Goal: Task Accomplishment & Management: Use online tool/utility

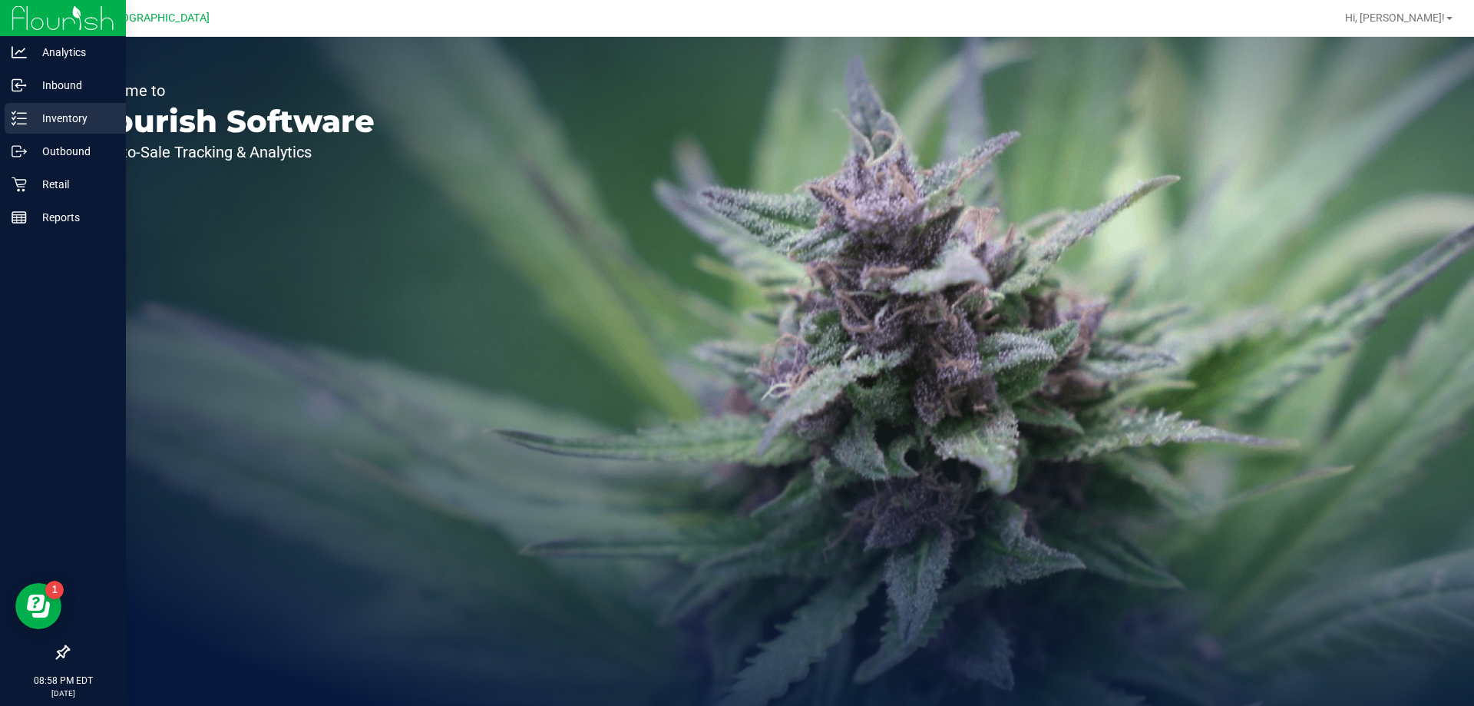
click at [54, 121] on p "Inventory" at bounding box center [73, 118] width 92 height 18
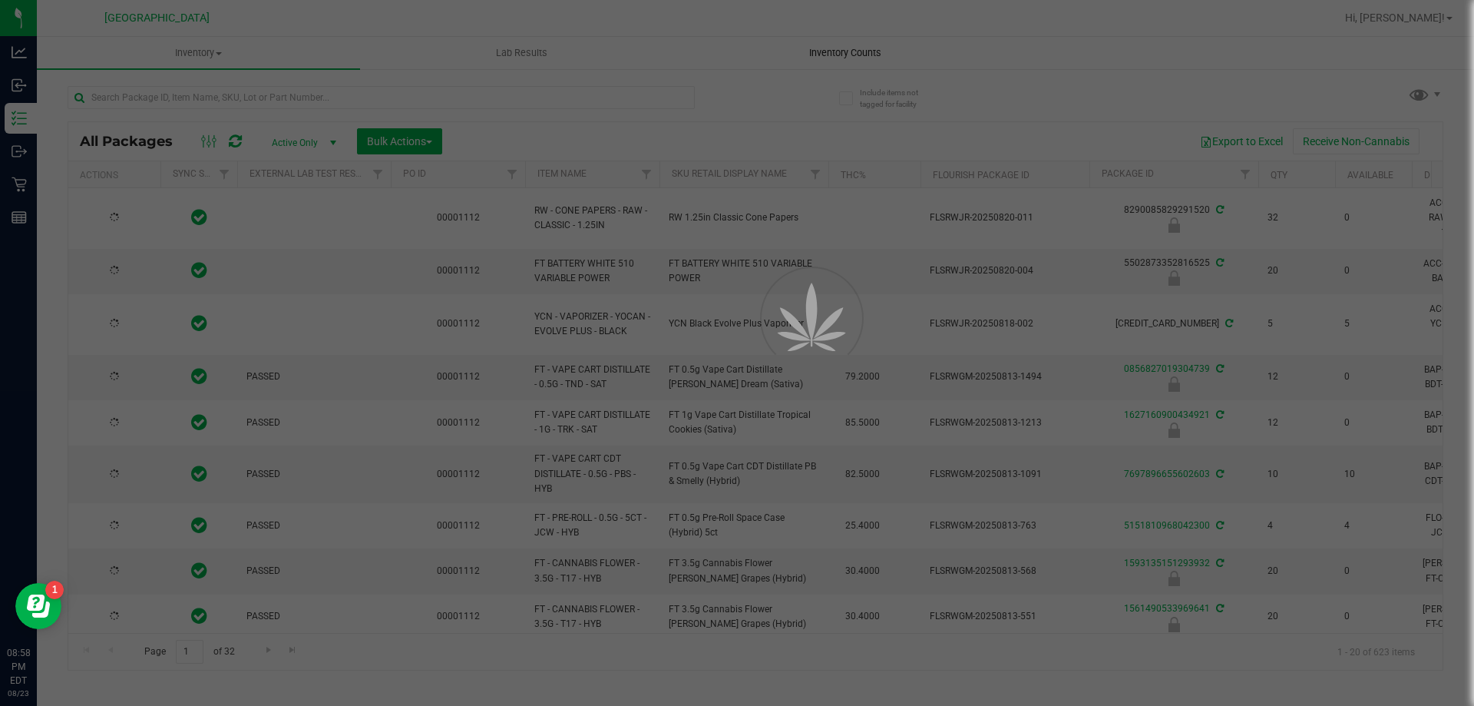
click at [832, 62] on div at bounding box center [737, 353] width 1474 height 706
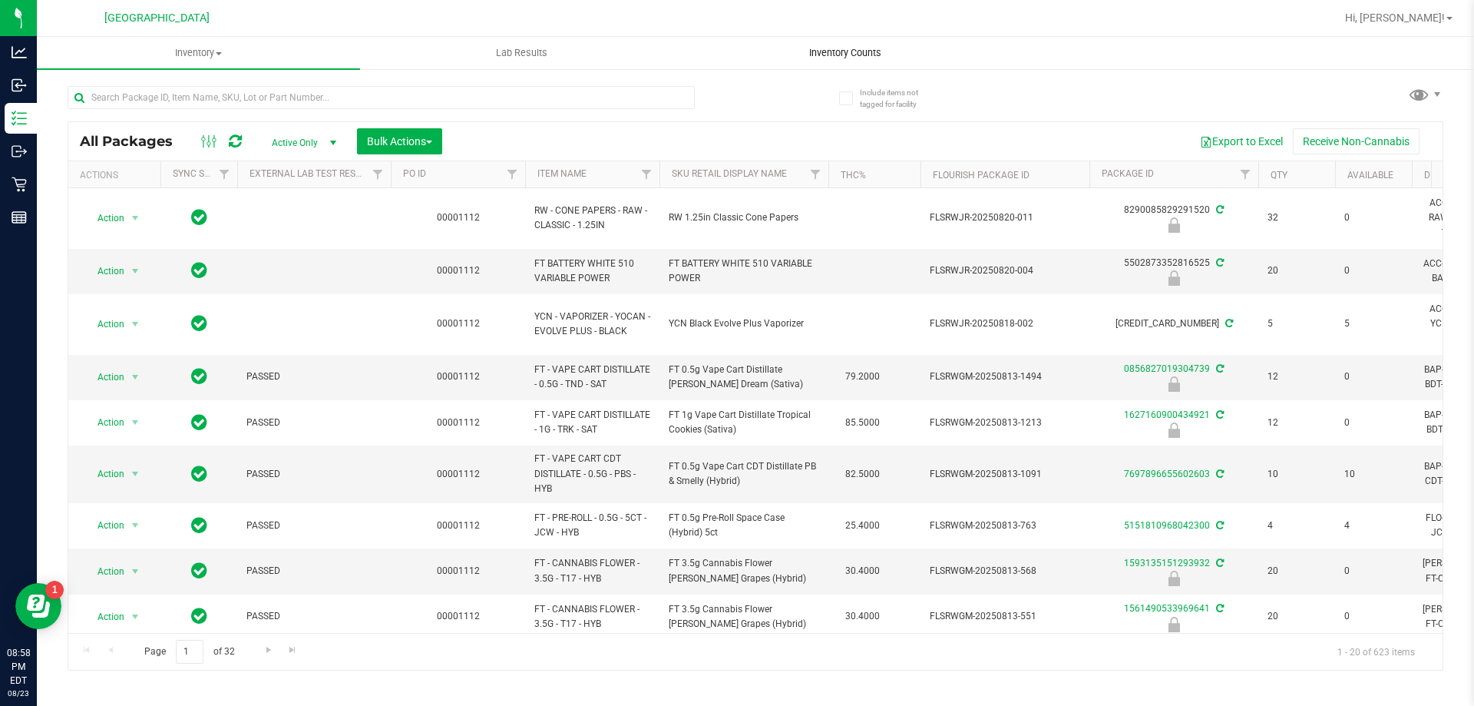
click at [843, 53] on span "Inventory Counts" at bounding box center [846, 53] width 114 height 14
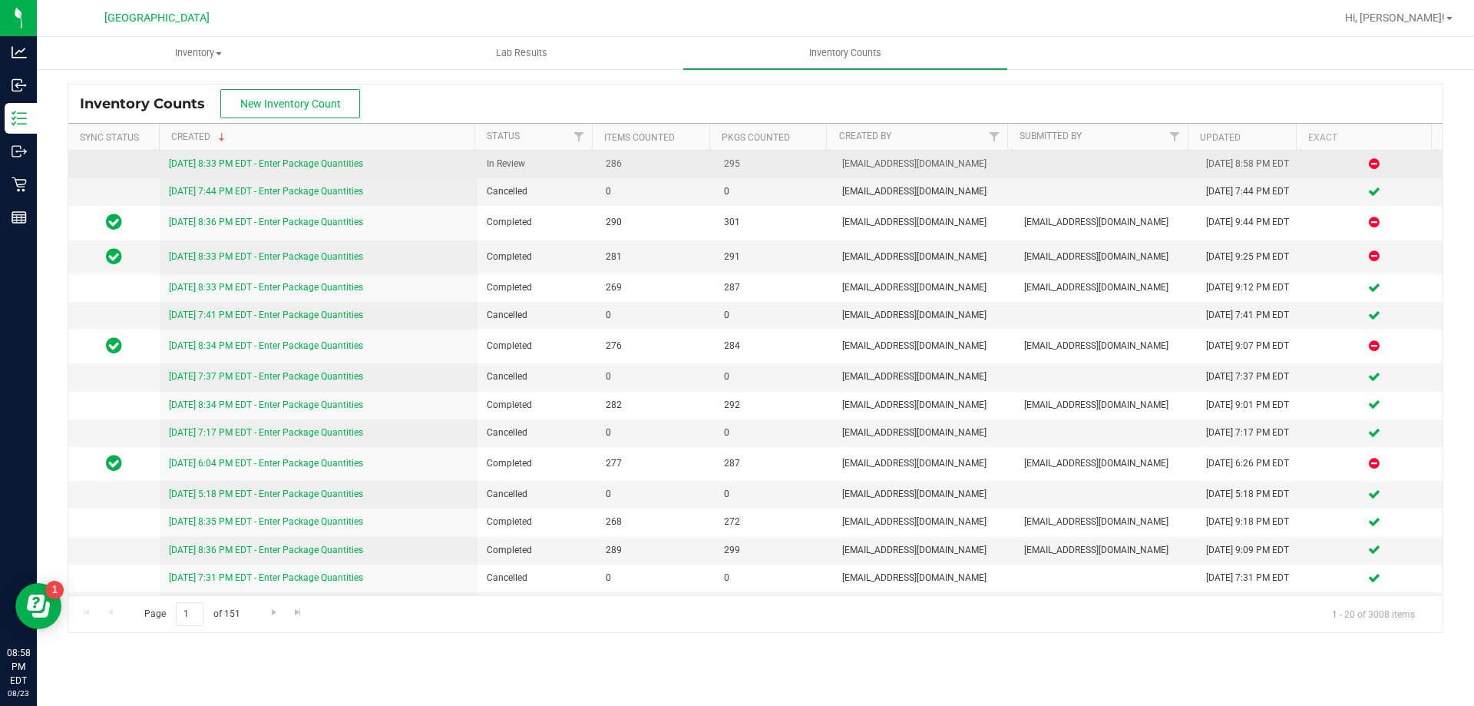
click at [318, 160] on link "[DATE] 8:33 PM EDT - Enter Package Quantities" at bounding box center [266, 163] width 194 height 11
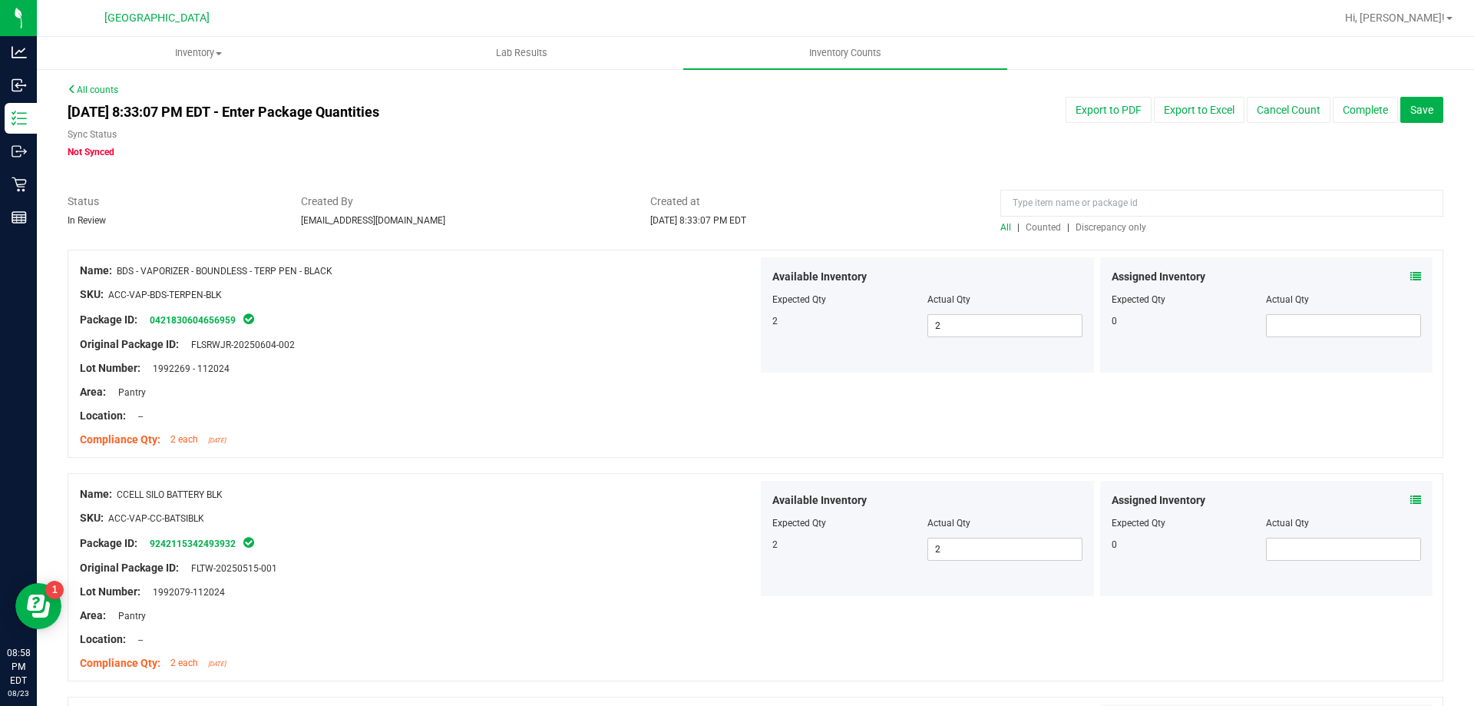
click at [1093, 222] on span "Discrepancy only" at bounding box center [1111, 227] width 71 height 11
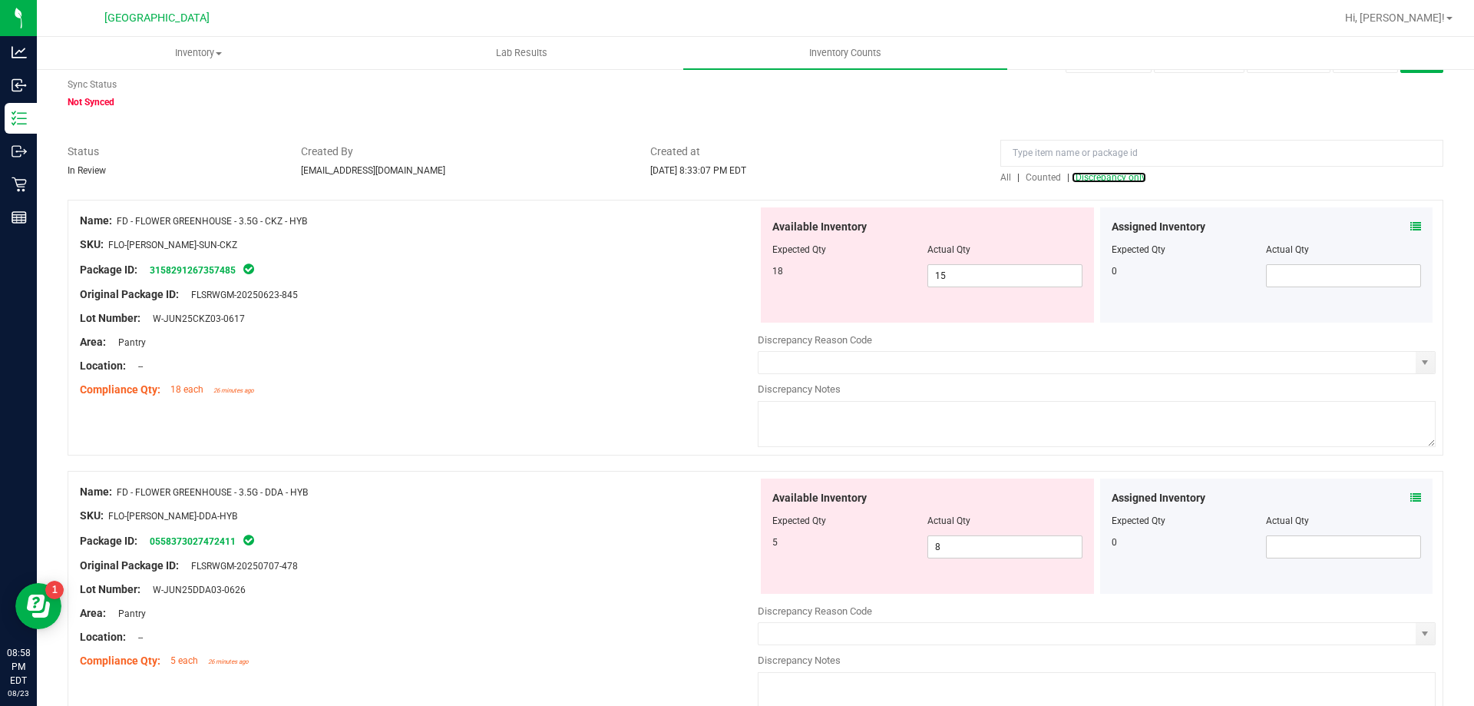
scroll to position [77, 0]
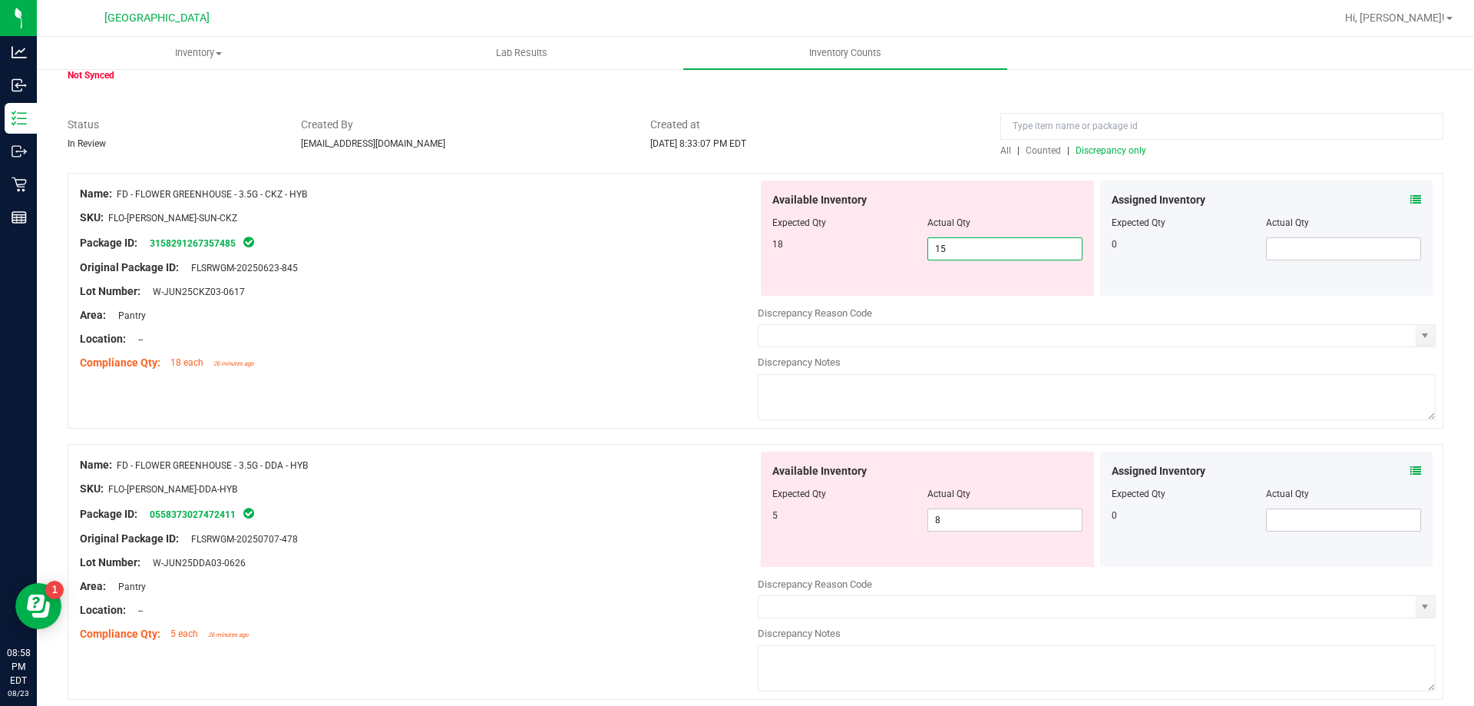
click at [961, 242] on span "15 15" at bounding box center [1005, 248] width 155 height 23
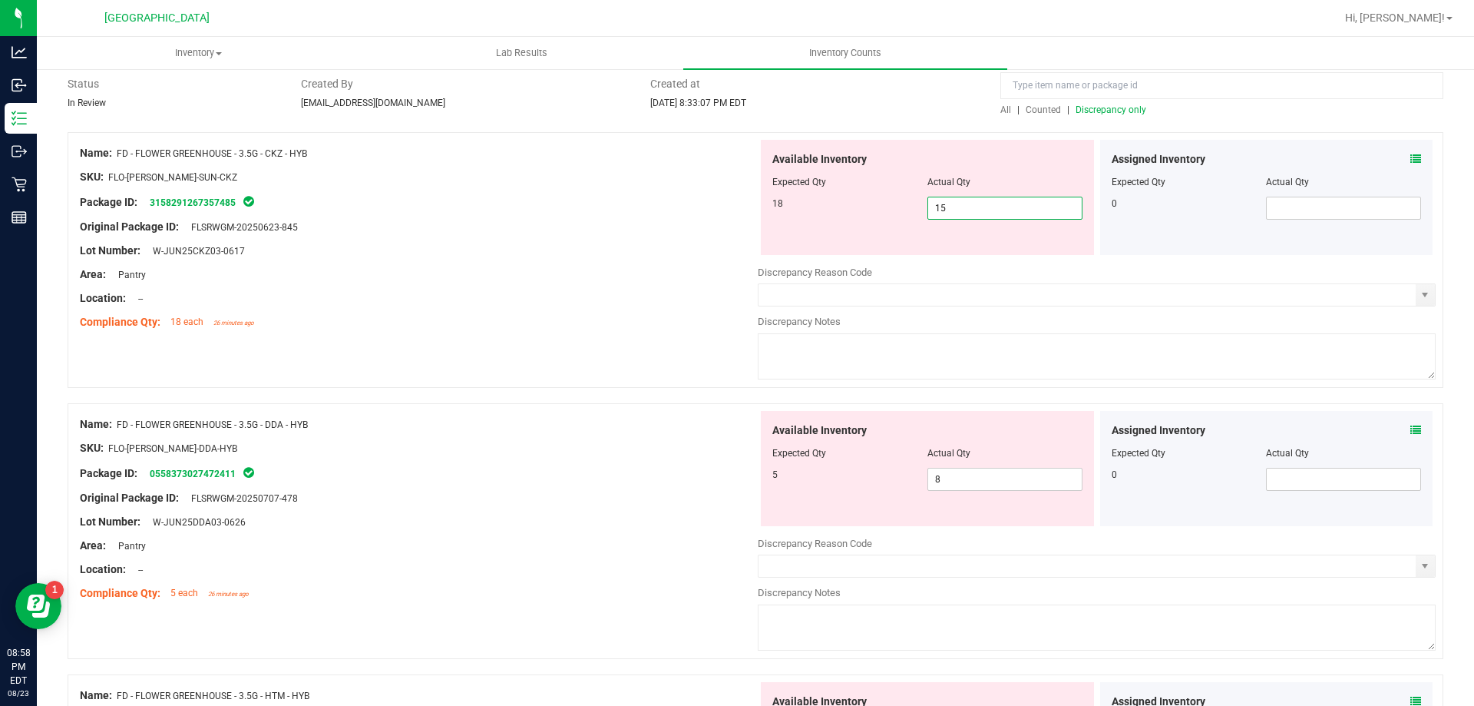
scroll to position [154, 0]
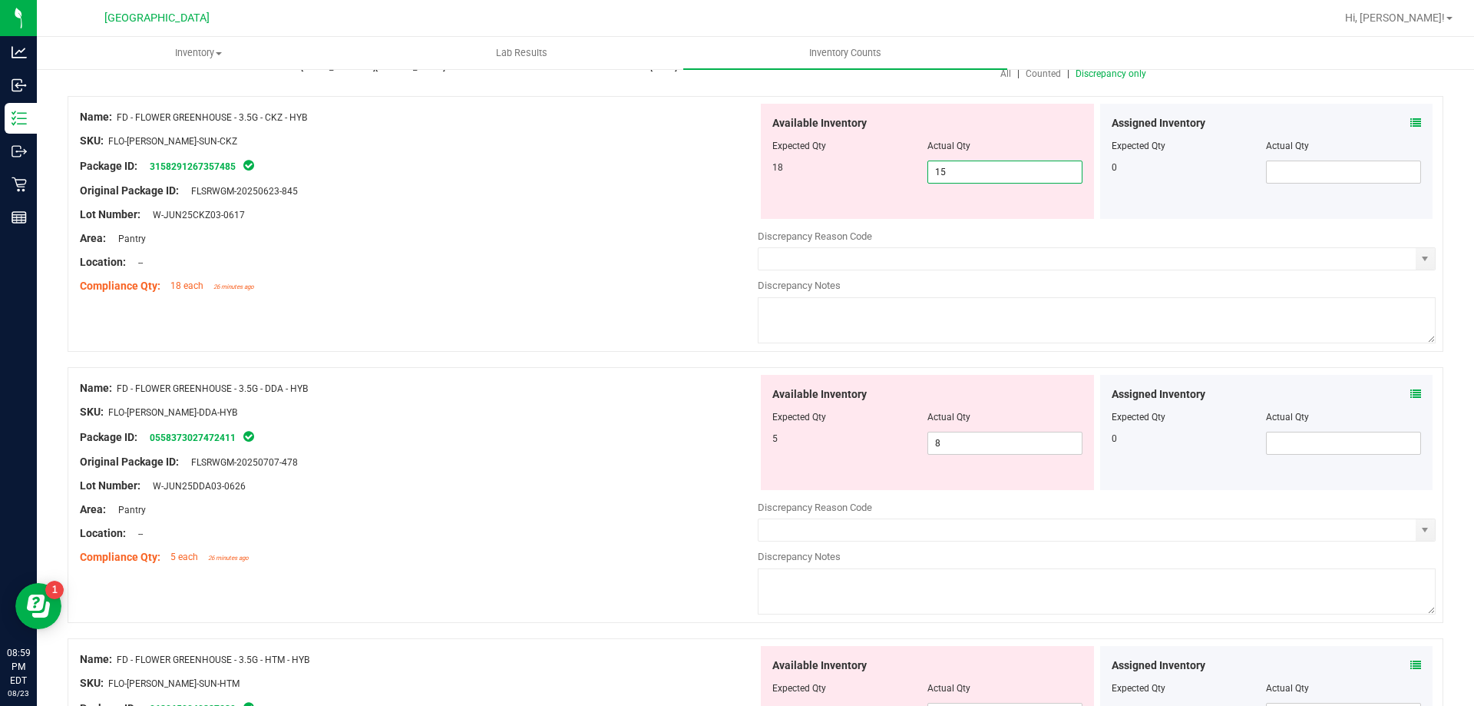
type input "1"
type input "18"
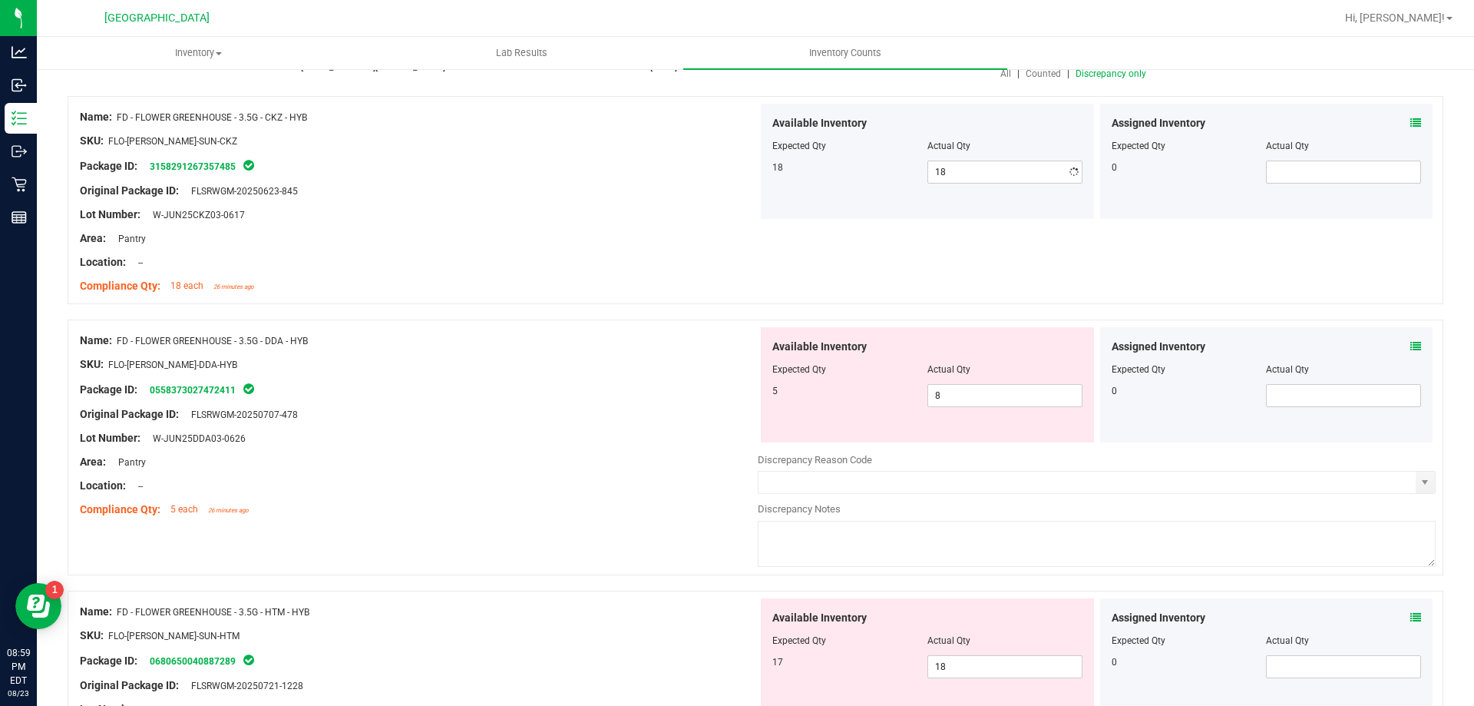
click at [591, 430] on div "Name: FD - FLOWER GREENHOUSE - 3.5G - DDA - HYB SKU: FLO-[PERSON_NAME]-DDA-HYB …" at bounding box center [419, 425] width 678 height 196
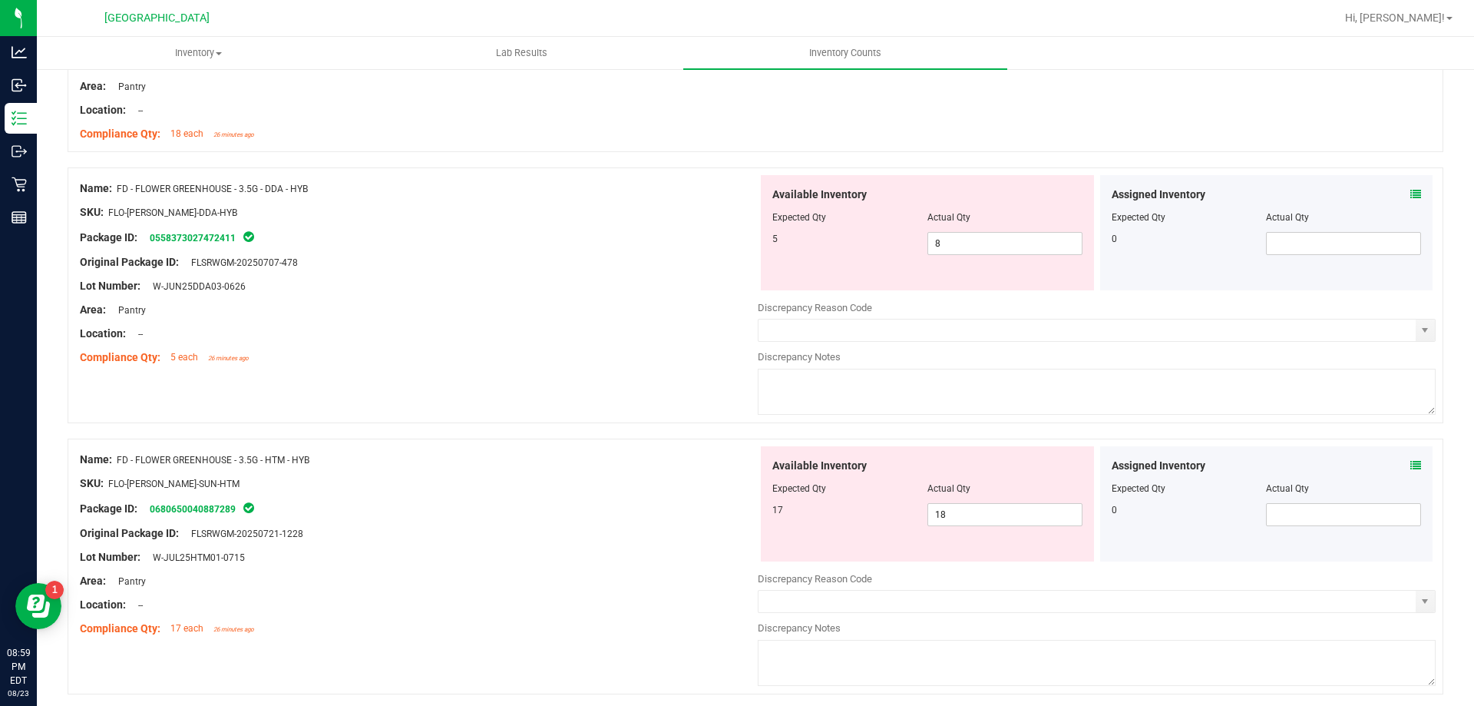
scroll to position [307, 0]
click at [967, 243] on span "8 8" at bounding box center [1005, 241] width 155 height 23
type input "5"
click at [676, 293] on div at bounding box center [419, 297] width 678 height 8
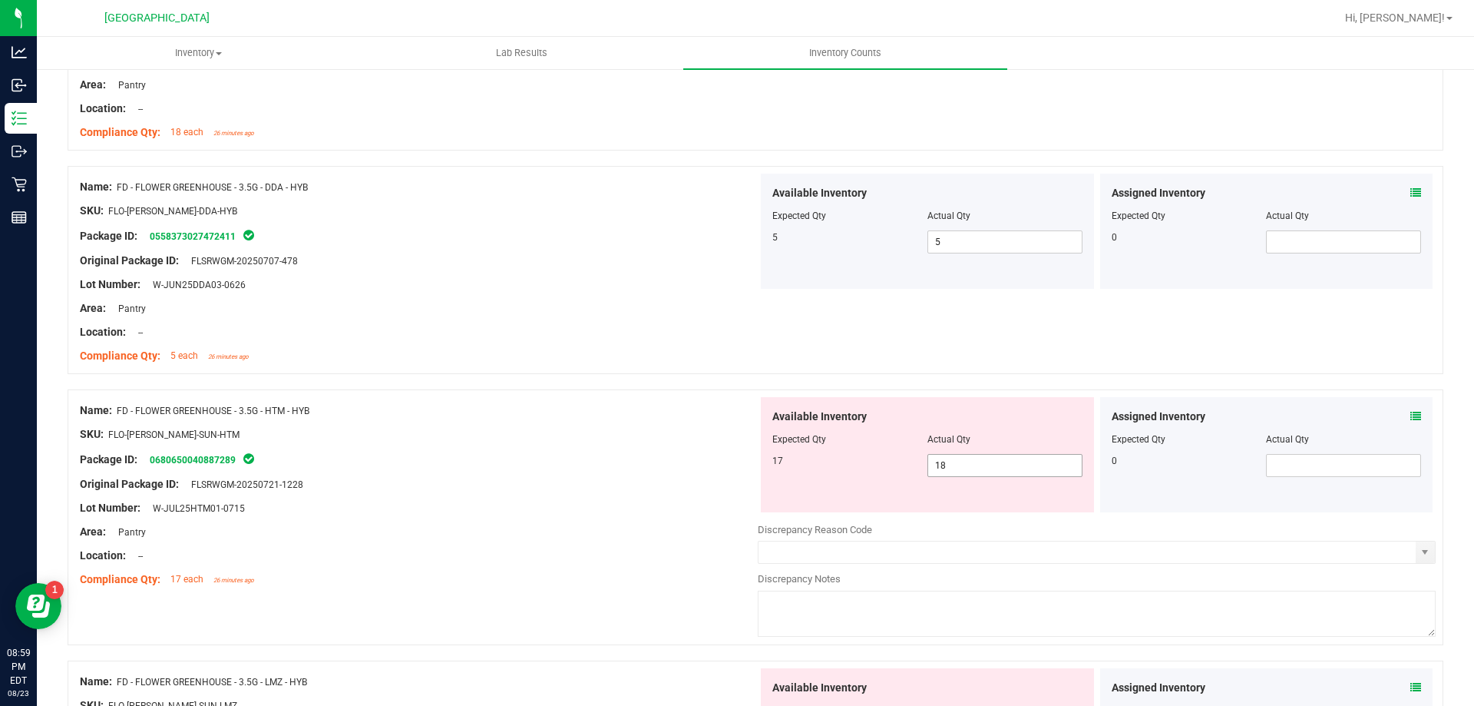
click at [976, 470] on span "18 18" at bounding box center [1005, 465] width 155 height 23
type input "17"
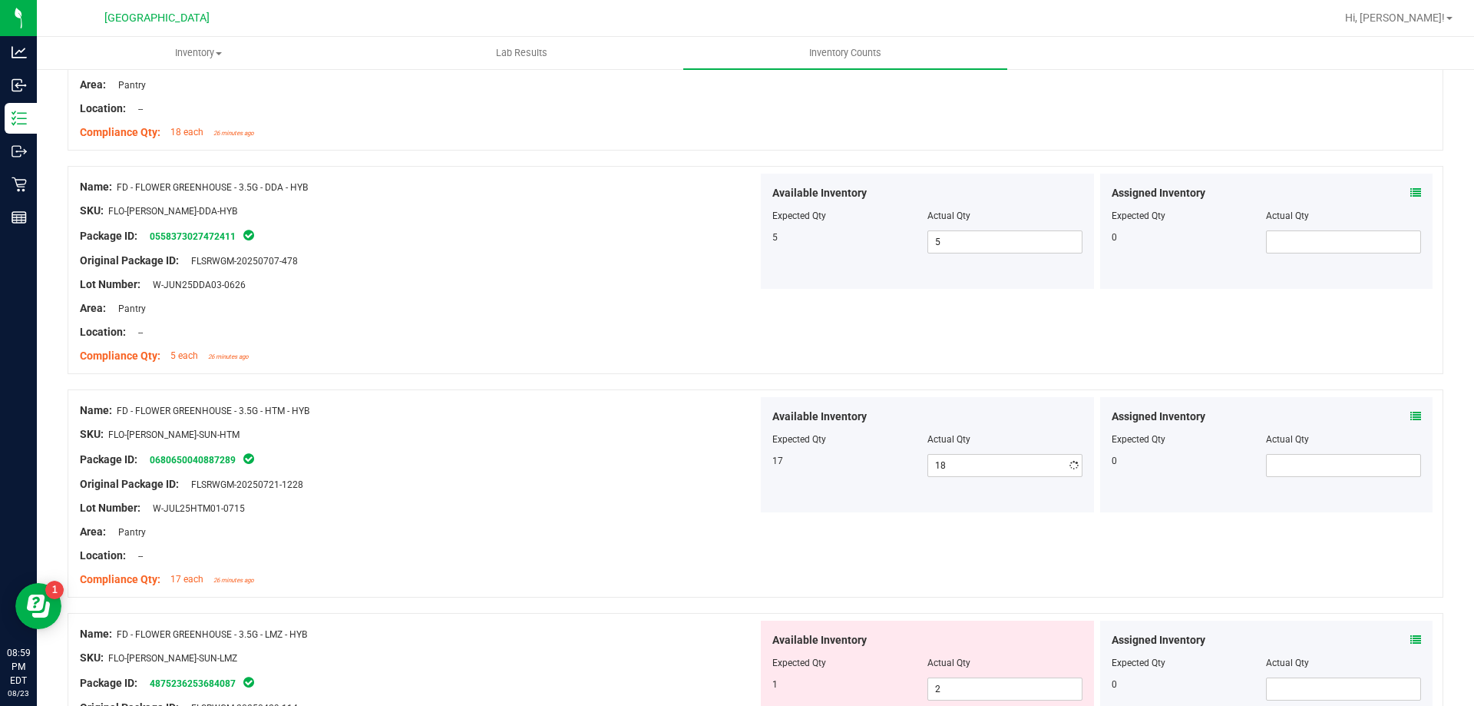
type input "17"
click at [657, 479] on div "Original Package ID: FLSRWGM-20250721-1228" at bounding box center [419, 484] width 678 height 16
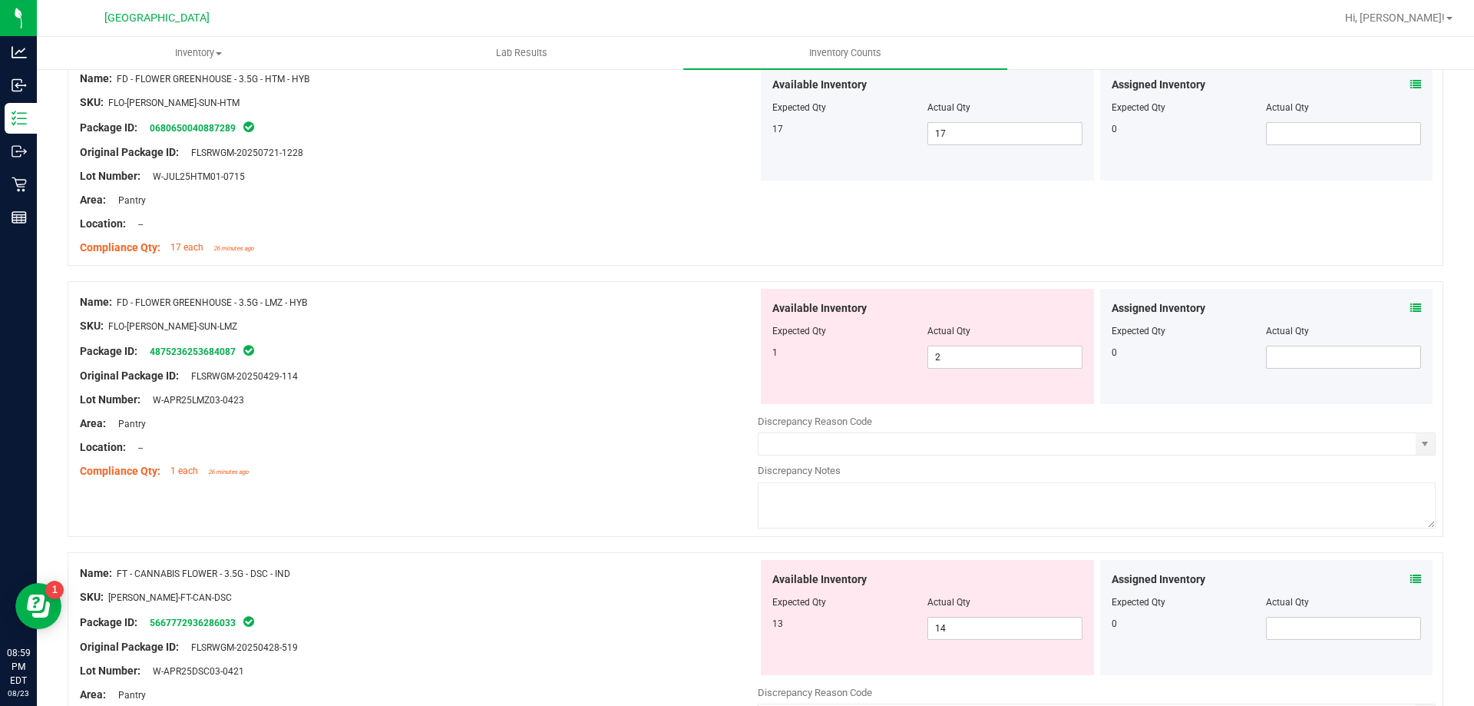
scroll to position [691, 0]
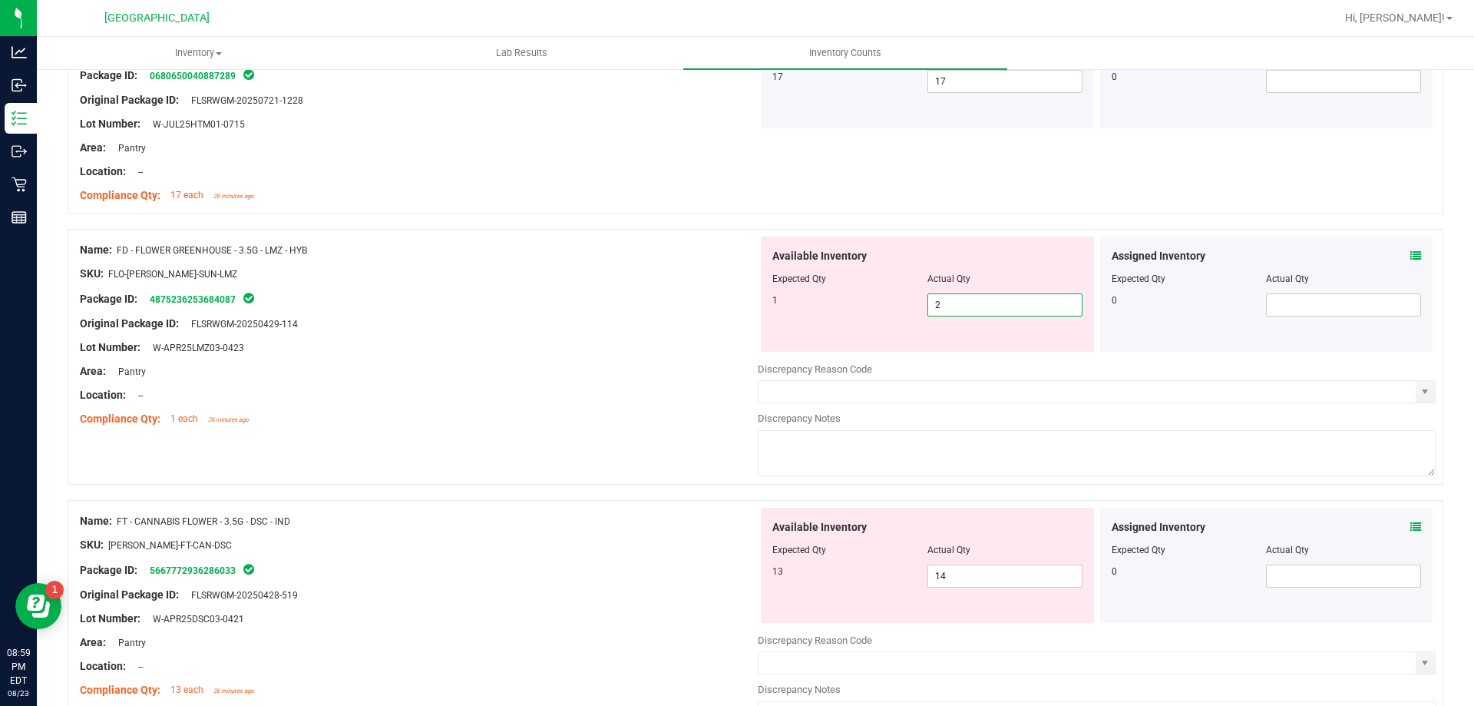
click at [995, 306] on span "2 2" at bounding box center [1005, 304] width 155 height 23
type input "1"
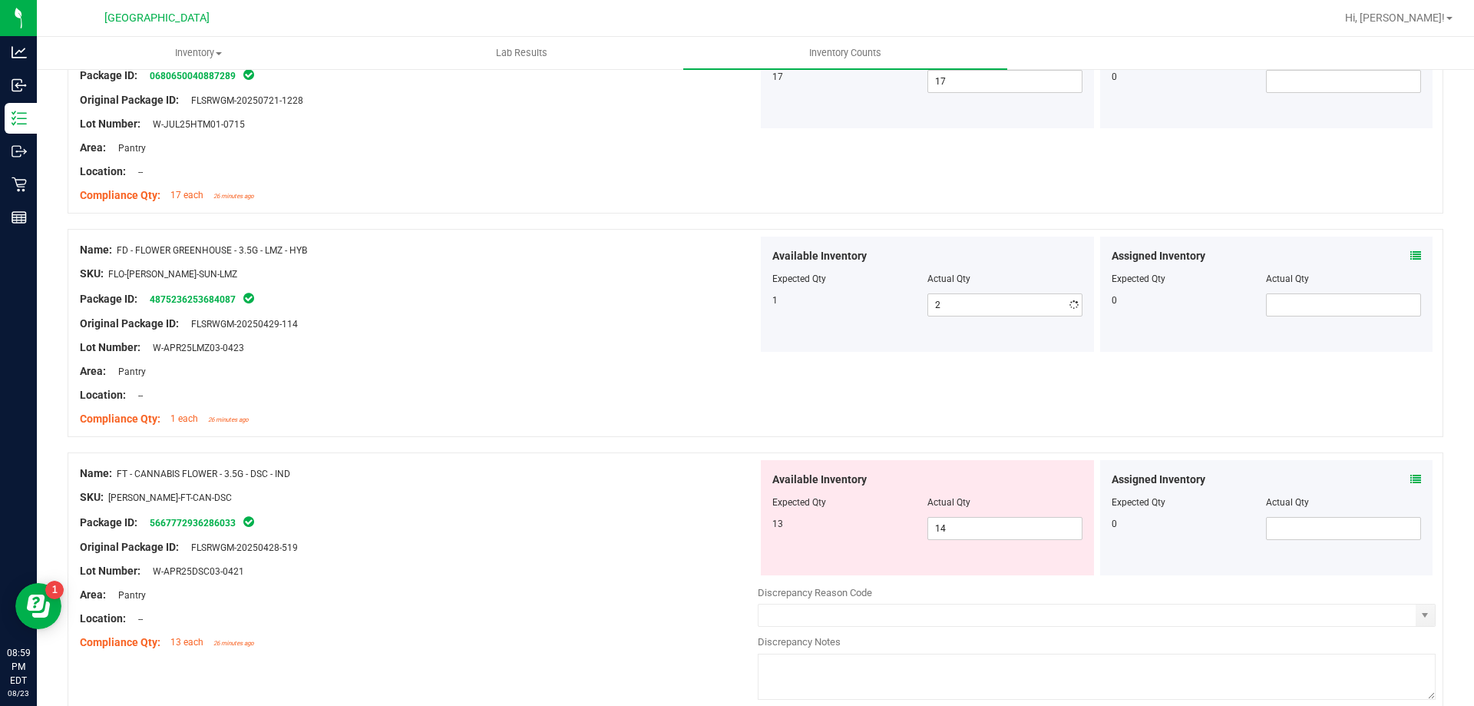
type input "1"
click at [558, 316] on div "Original Package ID: FLSRWGM-20250429-114" at bounding box center [419, 324] width 678 height 16
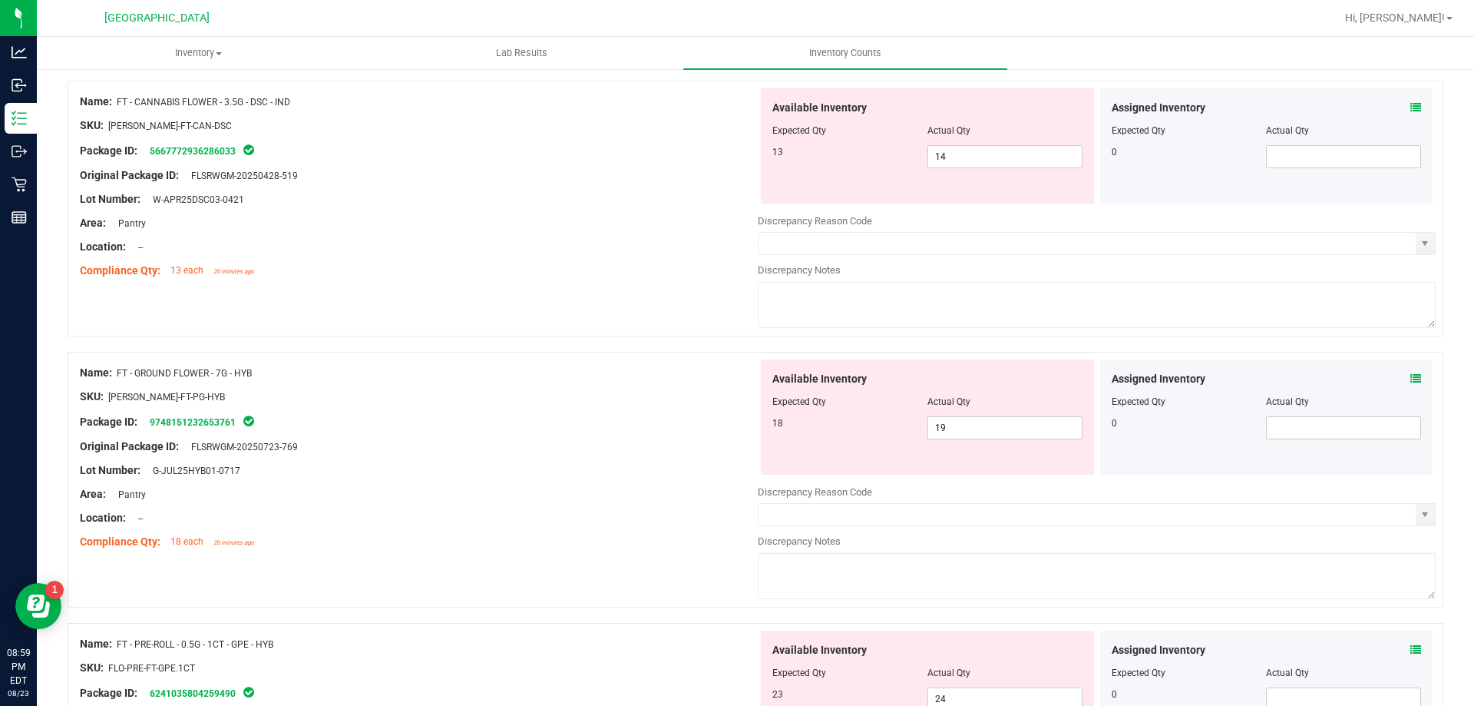
scroll to position [1075, 0]
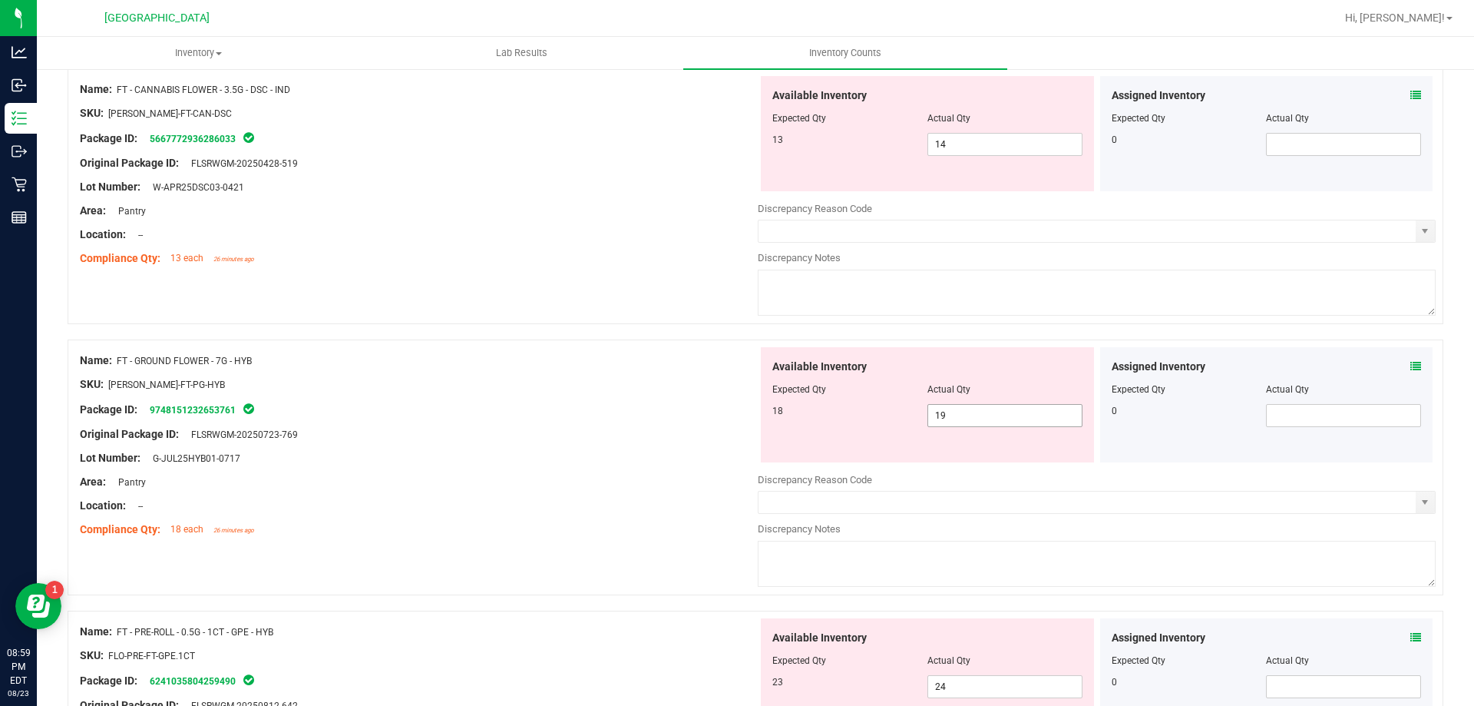
click at [987, 417] on span "19 19" at bounding box center [1005, 415] width 155 height 23
type input "18"
click at [519, 210] on div "Area: Pantry" at bounding box center [419, 211] width 678 height 16
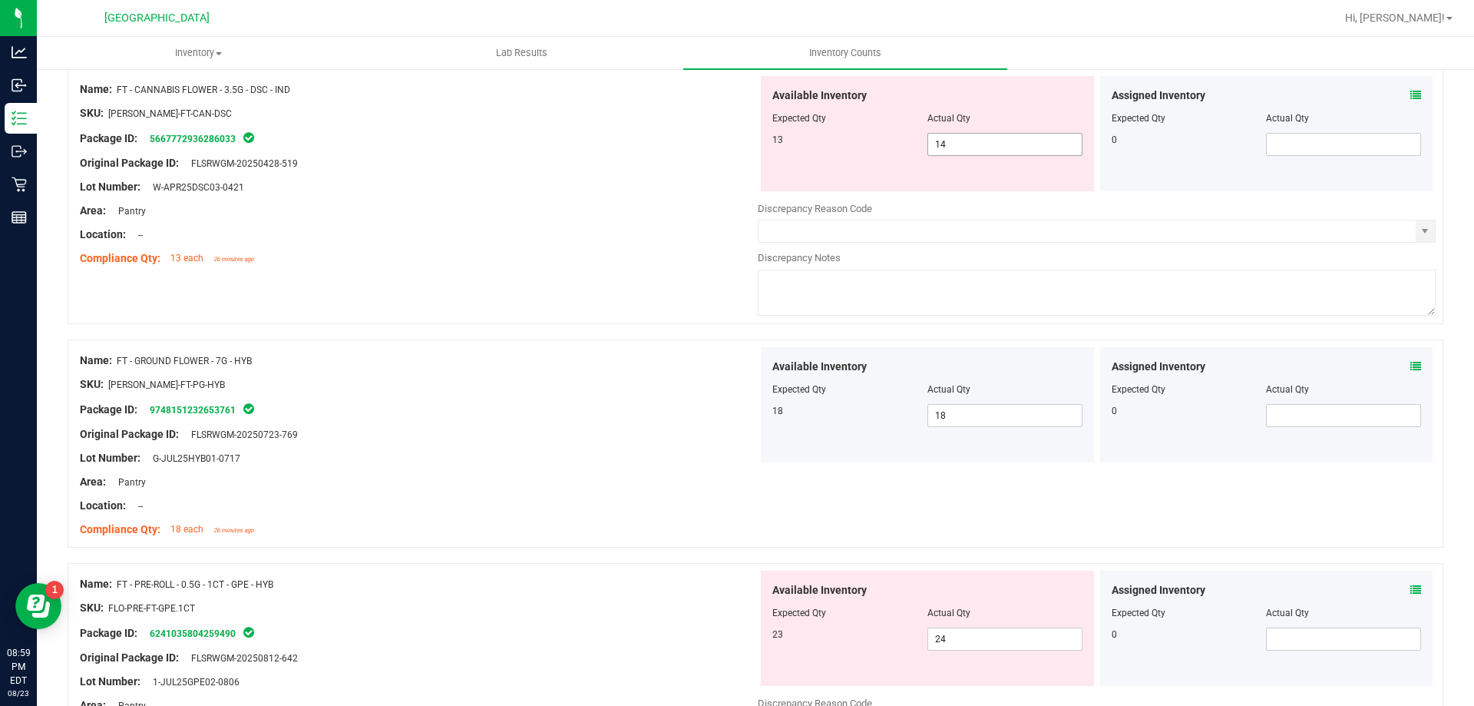
click at [994, 150] on span "14 14" at bounding box center [1005, 144] width 155 height 23
type input "13"
click at [533, 349] on div "Name: FT - GROUND FLOWER - 7G - HYB SKU: [PERSON_NAME]-FT-PG-HYB Package ID: 97…" at bounding box center [419, 445] width 678 height 196
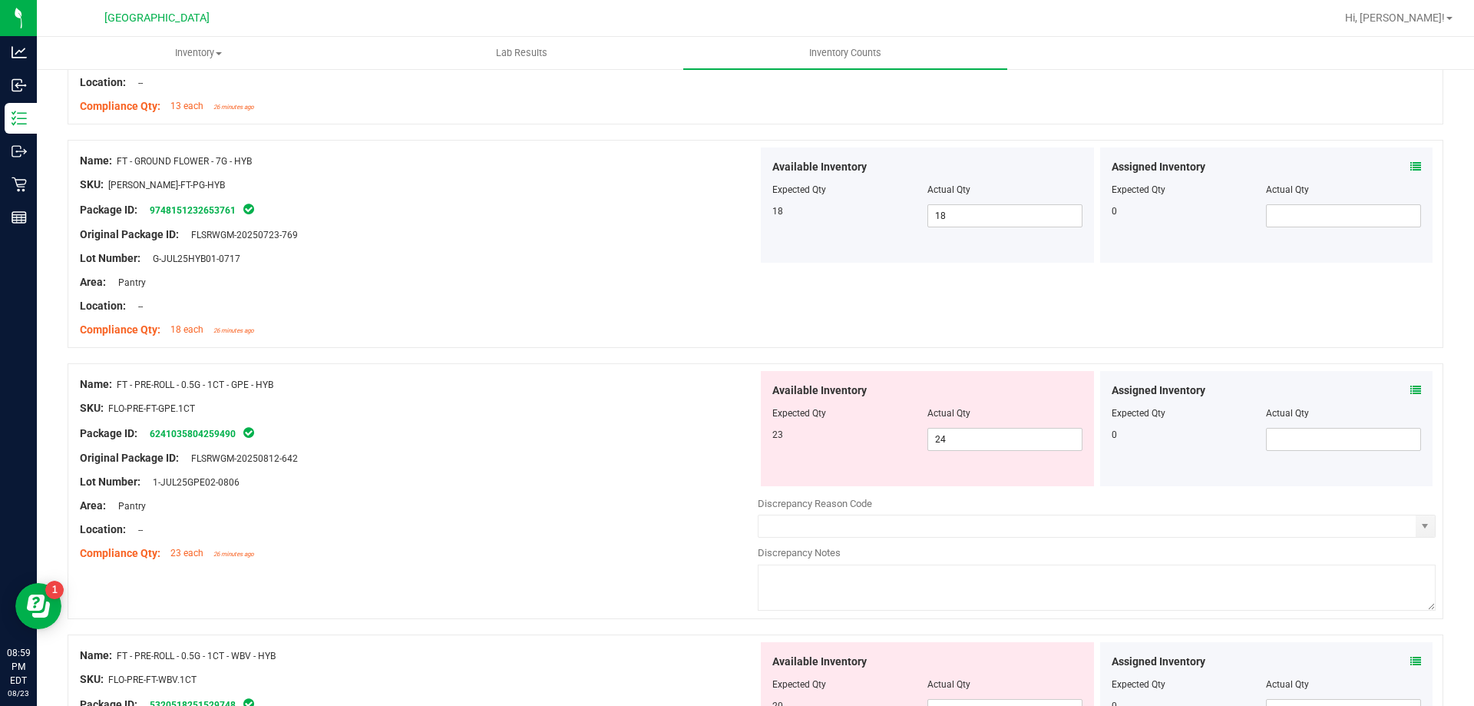
scroll to position [1228, 0]
click at [985, 441] on span "24 24" at bounding box center [1005, 437] width 155 height 23
type input "23"
click at [729, 477] on div "Lot Number: 1-JUL25GPE02-0806" at bounding box center [419, 480] width 678 height 16
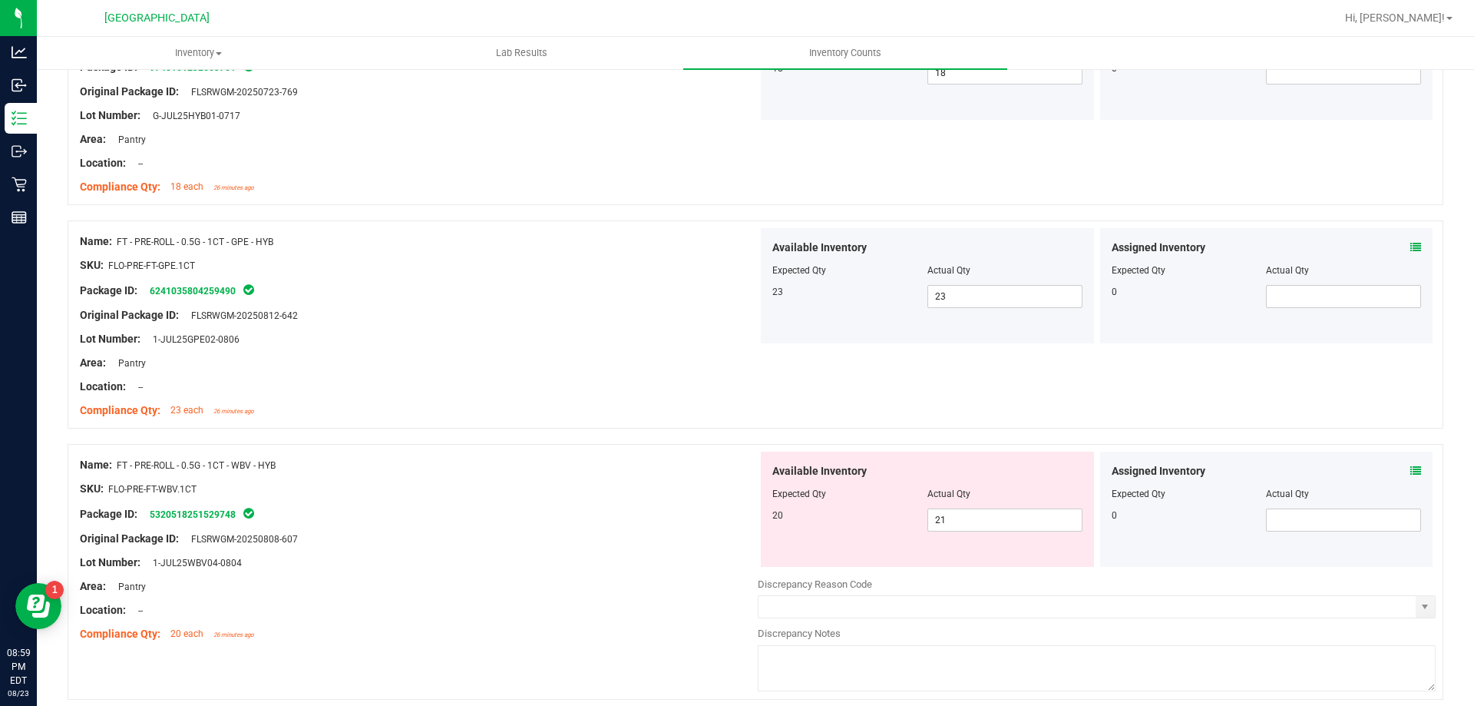
scroll to position [1382, 0]
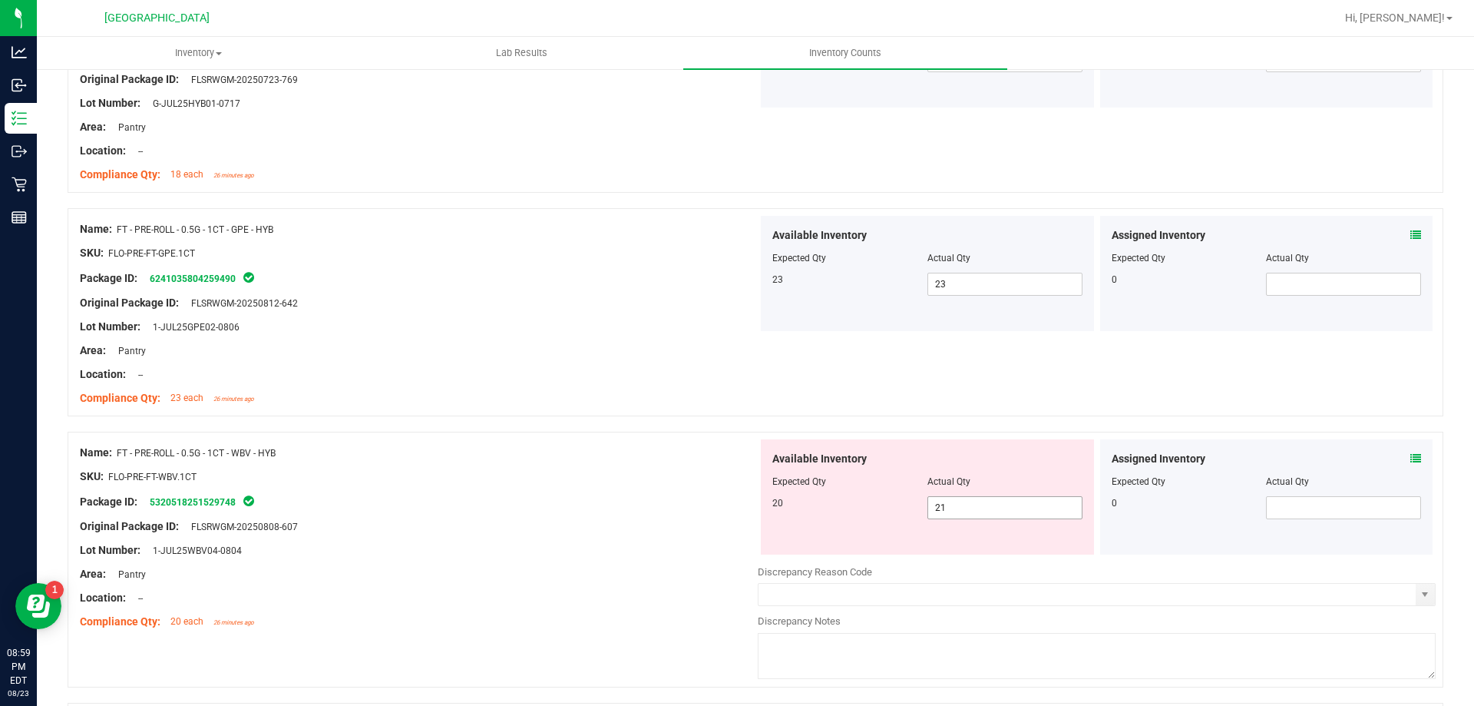
click at [1024, 516] on span "21 21" at bounding box center [1005, 507] width 155 height 23
type input "20"
click at [597, 529] on div "Original Package ID: FLSRWGM-20250808-607" at bounding box center [419, 526] width 678 height 16
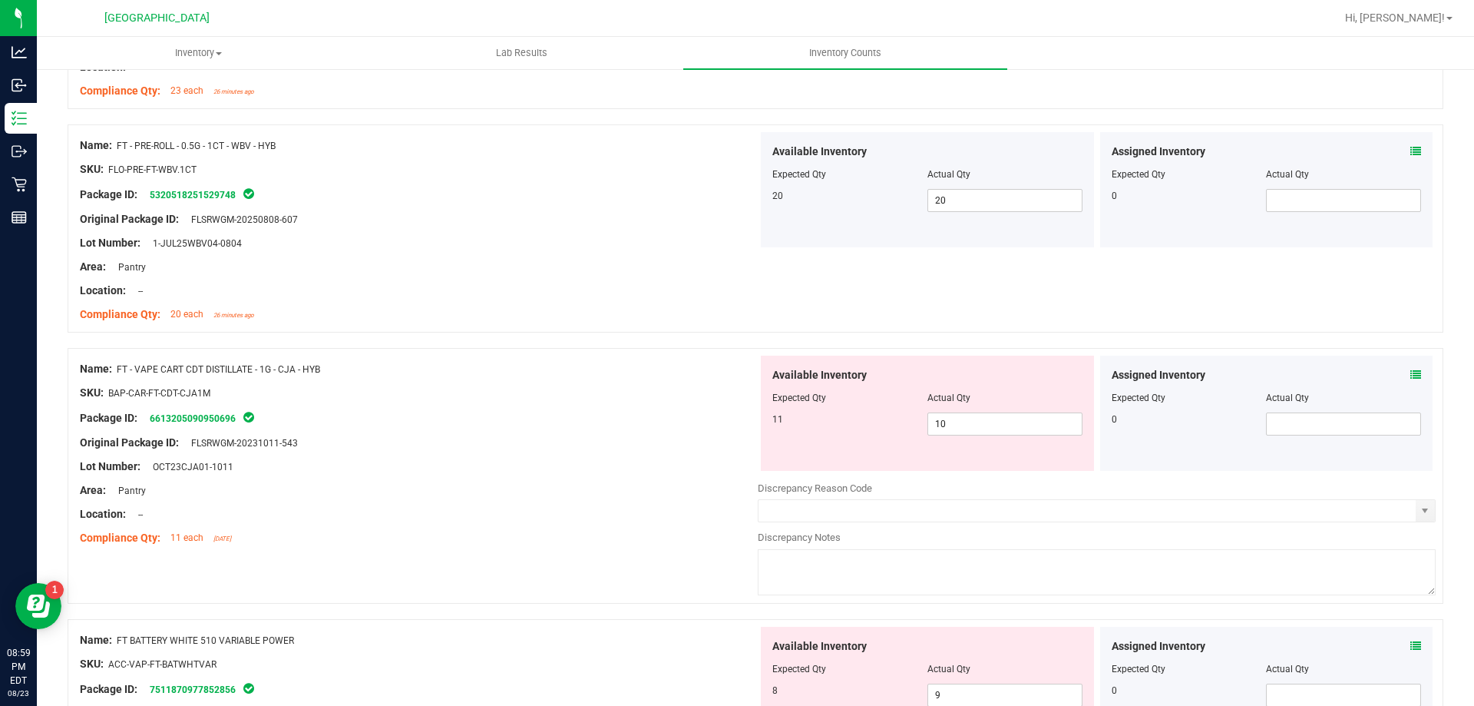
scroll to position [1766, 0]
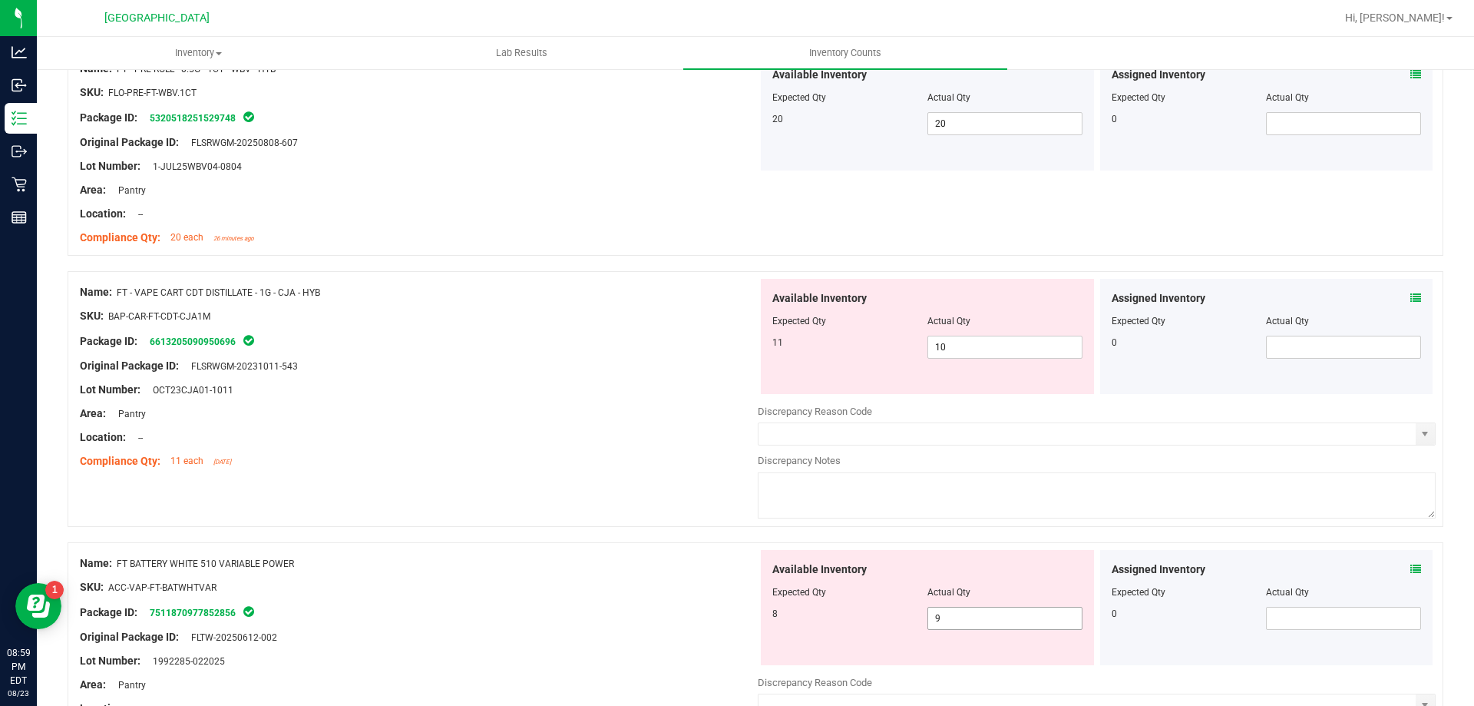
click at [991, 617] on span "9 9" at bounding box center [1005, 618] width 155 height 23
type input "8"
click at [584, 379] on div at bounding box center [419, 378] width 678 height 8
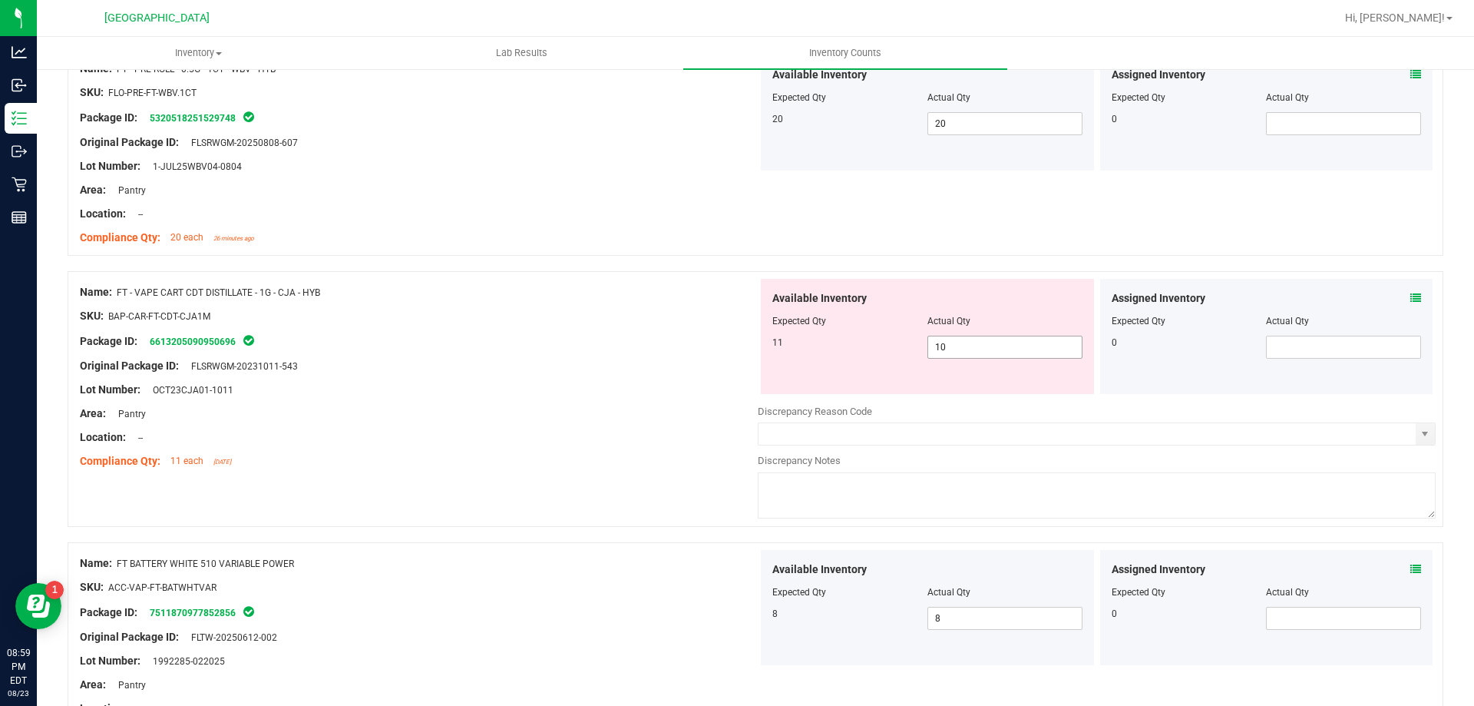
click at [989, 350] on span "10 10" at bounding box center [1005, 347] width 155 height 23
type input "11"
click at [631, 382] on div "Lot Number: OCT23CJA01-1011" at bounding box center [419, 390] width 678 height 16
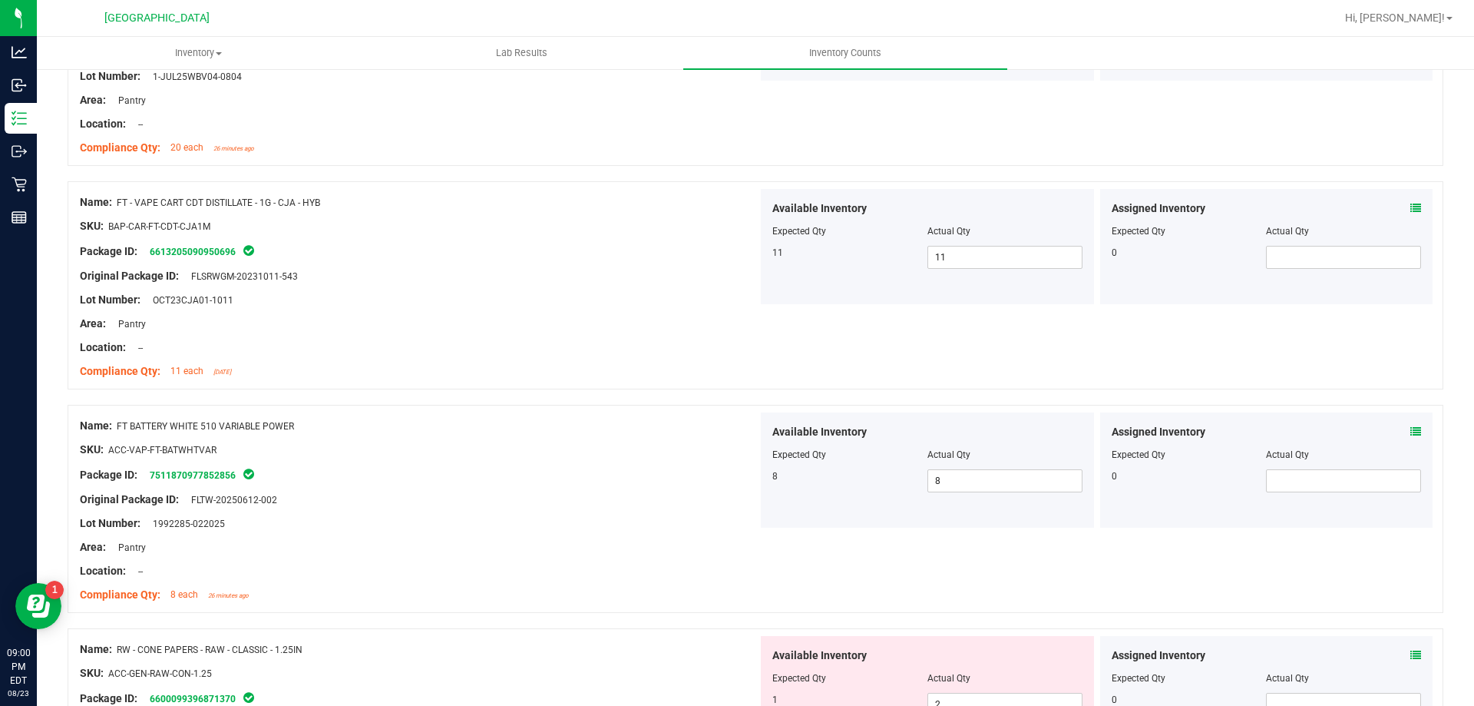
scroll to position [2227, 0]
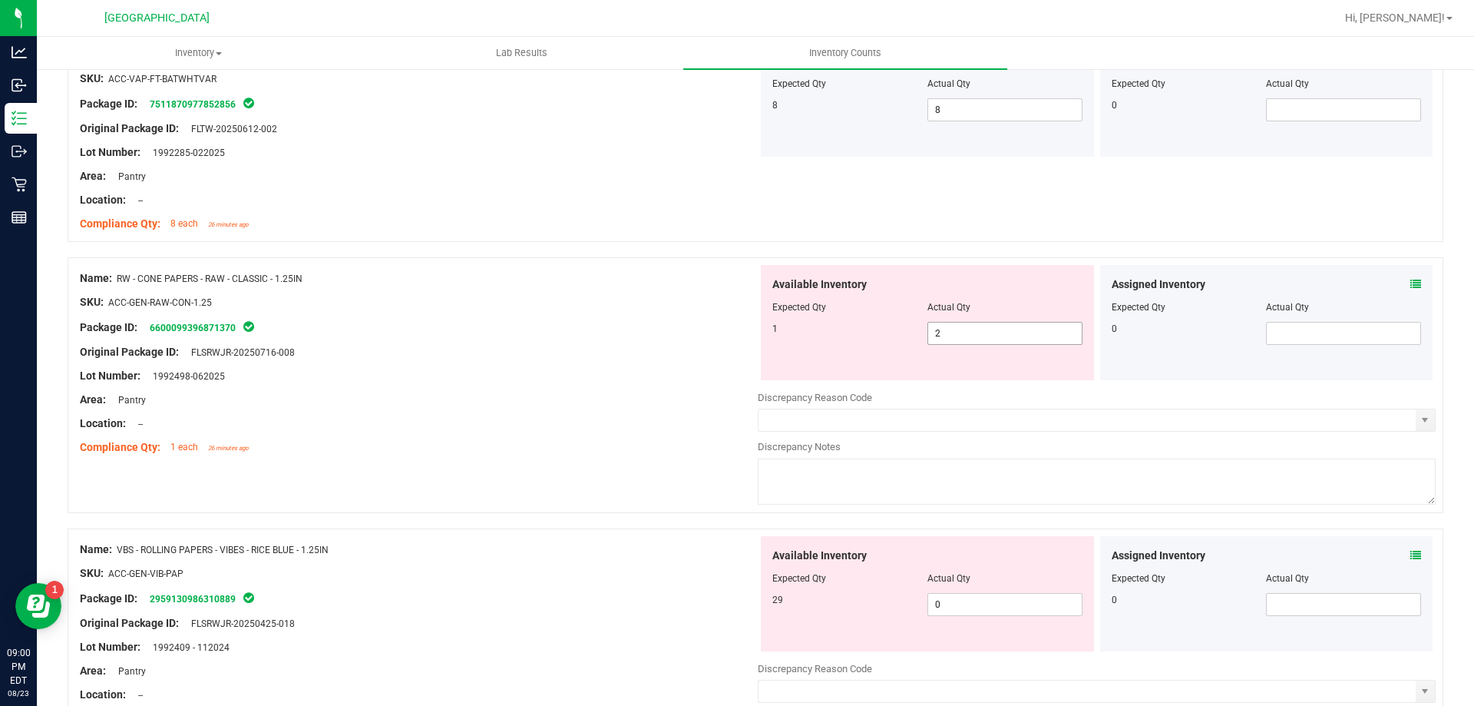
click at [934, 336] on span "2 2" at bounding box center [1005, 333] width 155 height 23
type input "1"
click at [602, 352] on div "Original Package ID: FLSRWJR-20250716-008" at bounding box center [419, 352] width 678 height 16
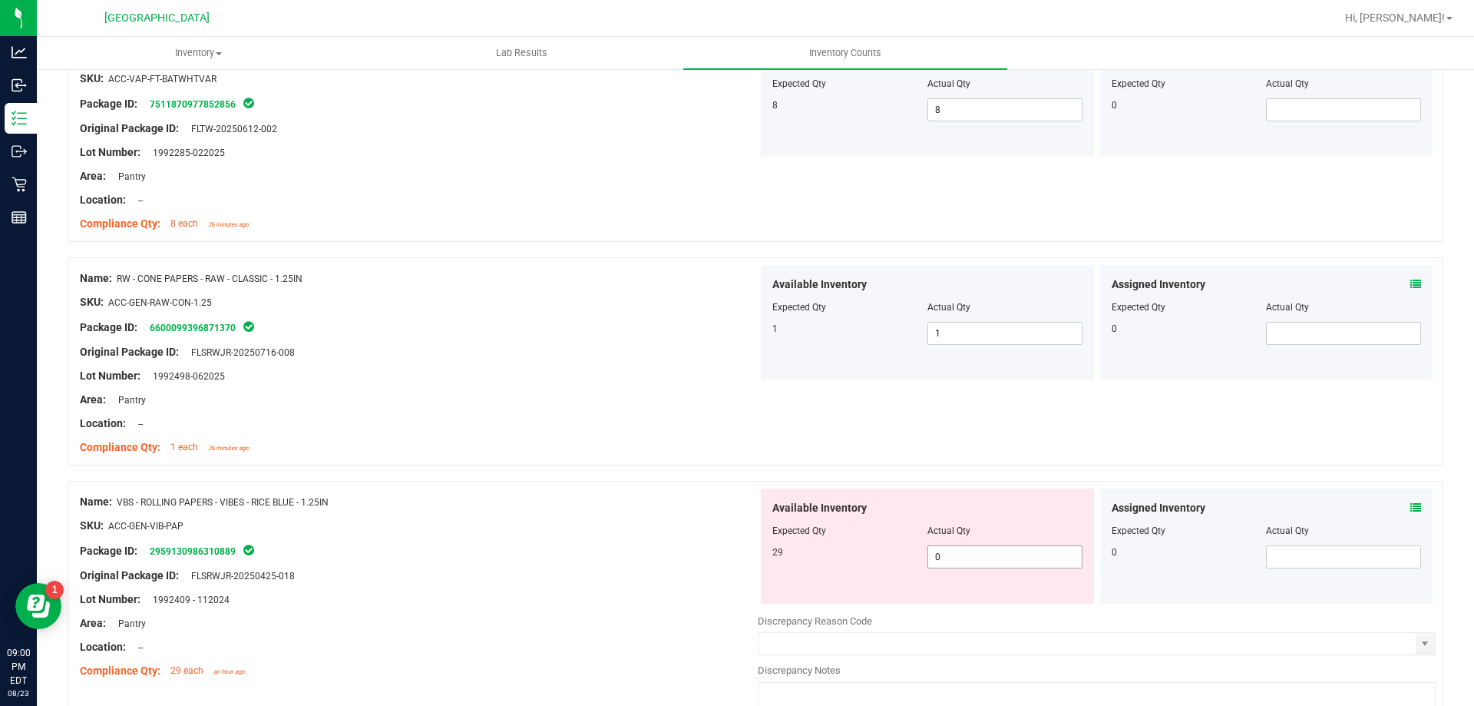
click at [951, 554] on span "0 0" at bounding box center [1005, 556] width 155 height 23
type input "029"
type input "29"
click at [656, 438] on div at bounding box center [419, 436] width 678 height 8
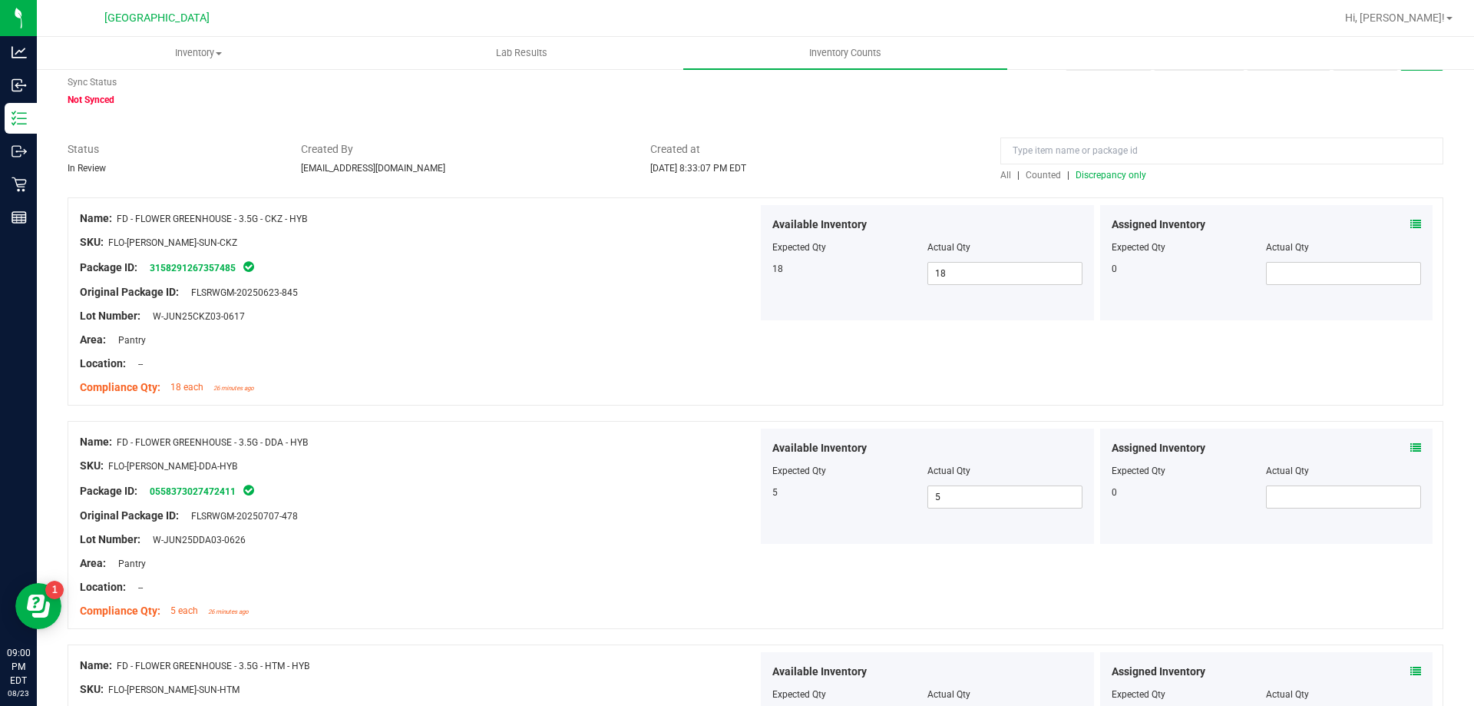
scroll to position [0, 0]
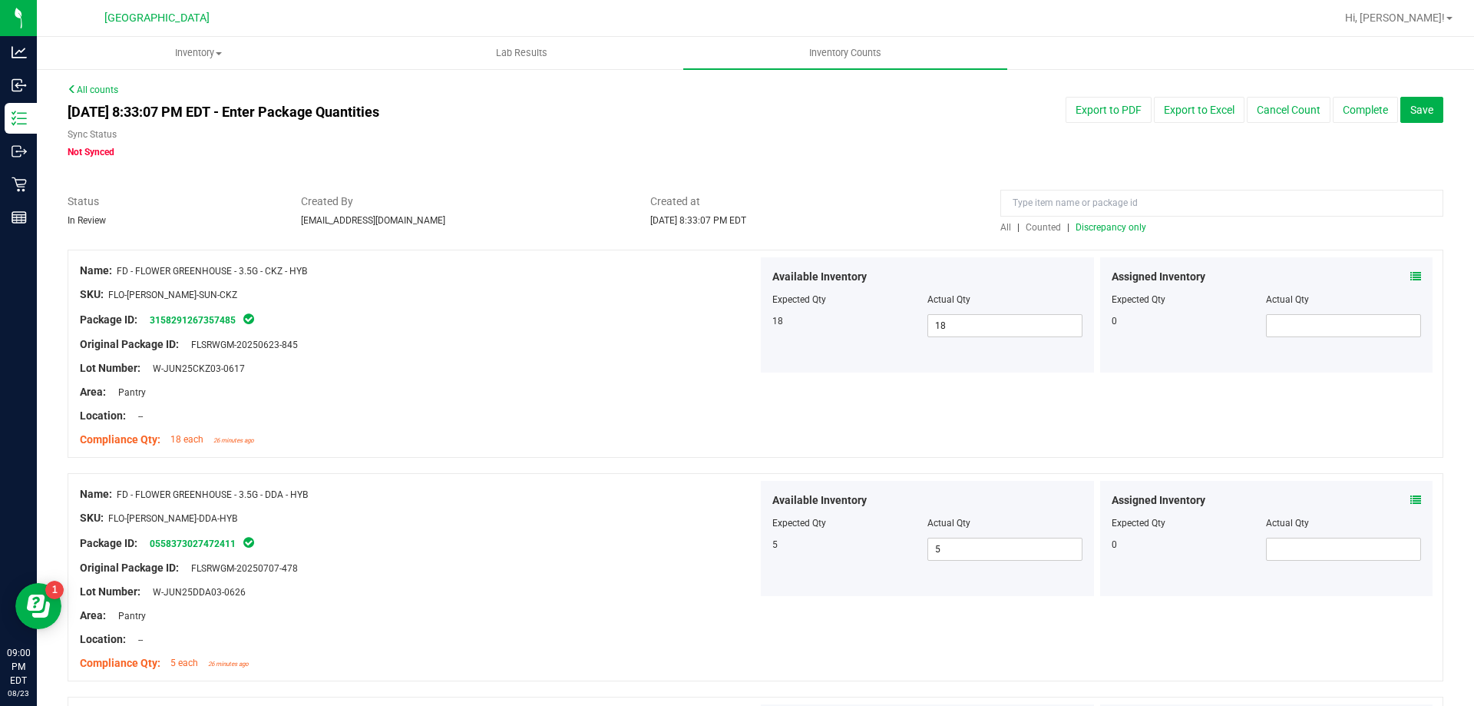
click at [1054, 231] on link "Counted" at bounding box center [1044, 227] width 45 height 11
click at [1038, 223] on span "Counted" at bounding box center [1043, 227] width 35 height 11
click at [1076, 227] on span "Discrepancy only" at bounding box center [1111, 227] width 71 height 11
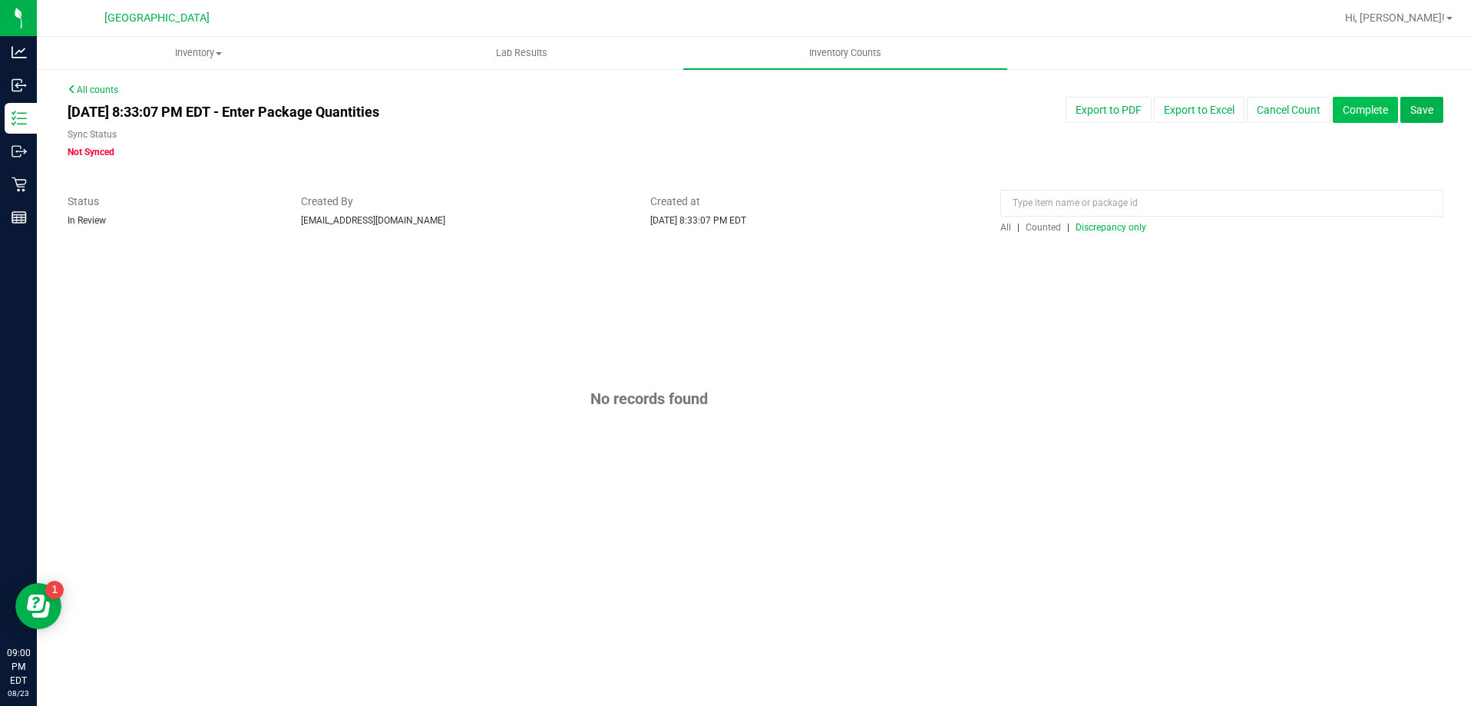
click at [1364, 114] on button "Complete" at bounding box center [1365, 110] width 65 height 26
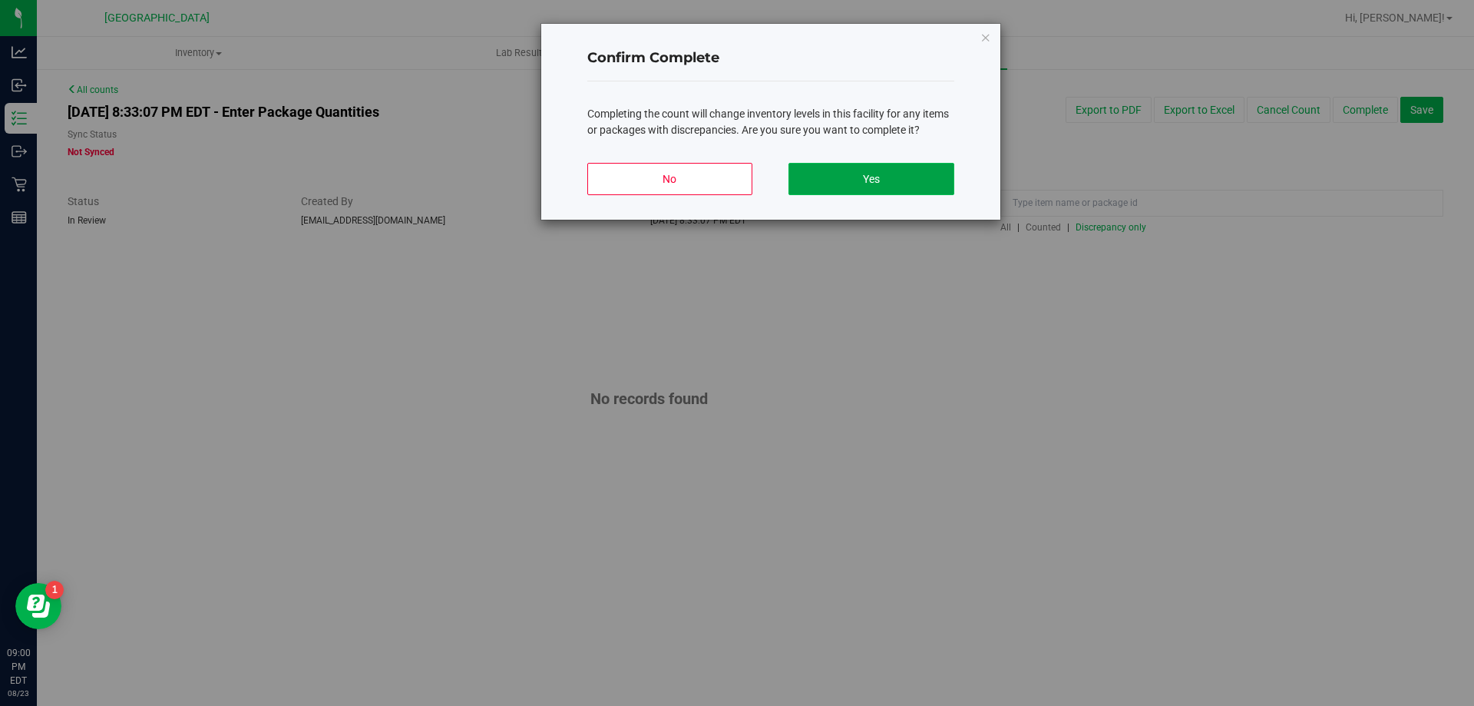
click at [860, 169] on button "Yes" at bounding box center [871, 179] width 165 height 32
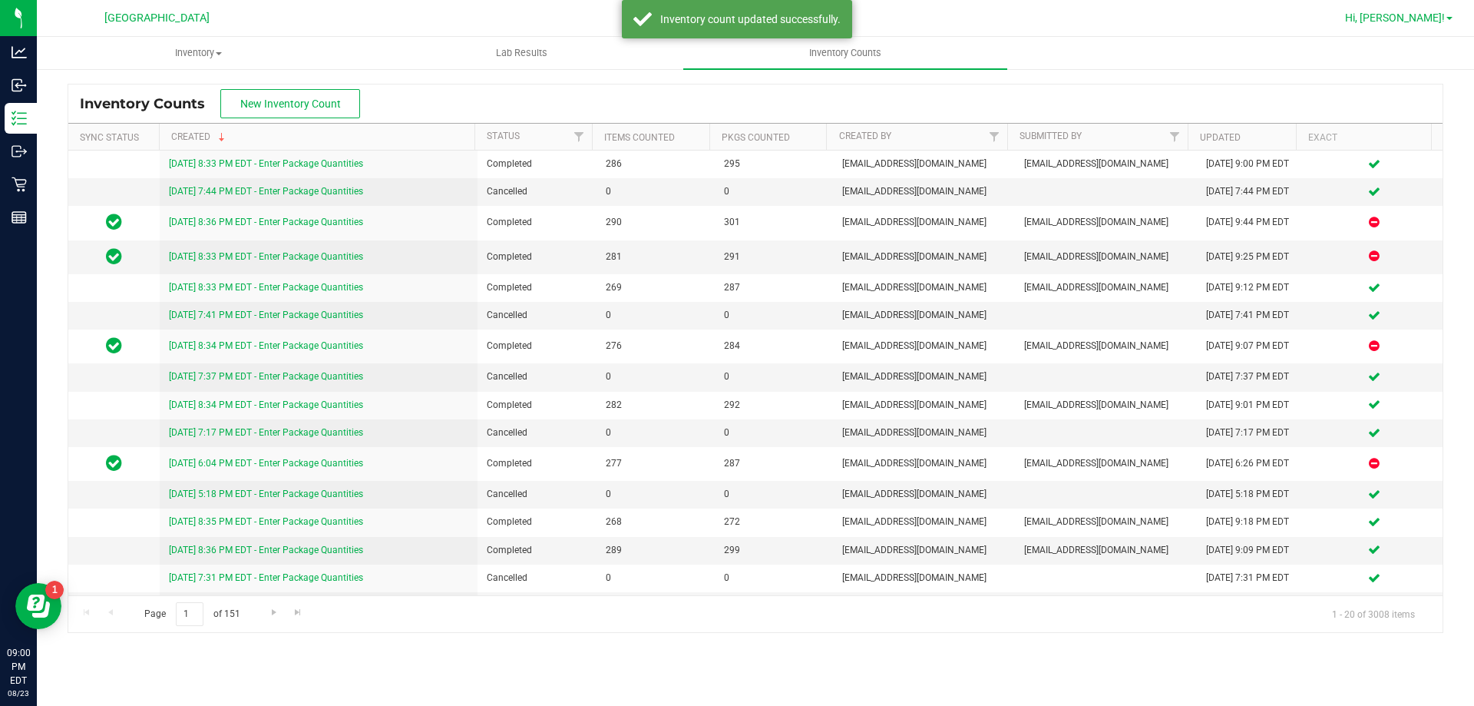
click at [1429, 16] on span "Hi, [PERSON_NAME]!" at bounding box center [1395, 18] width 100 height 12
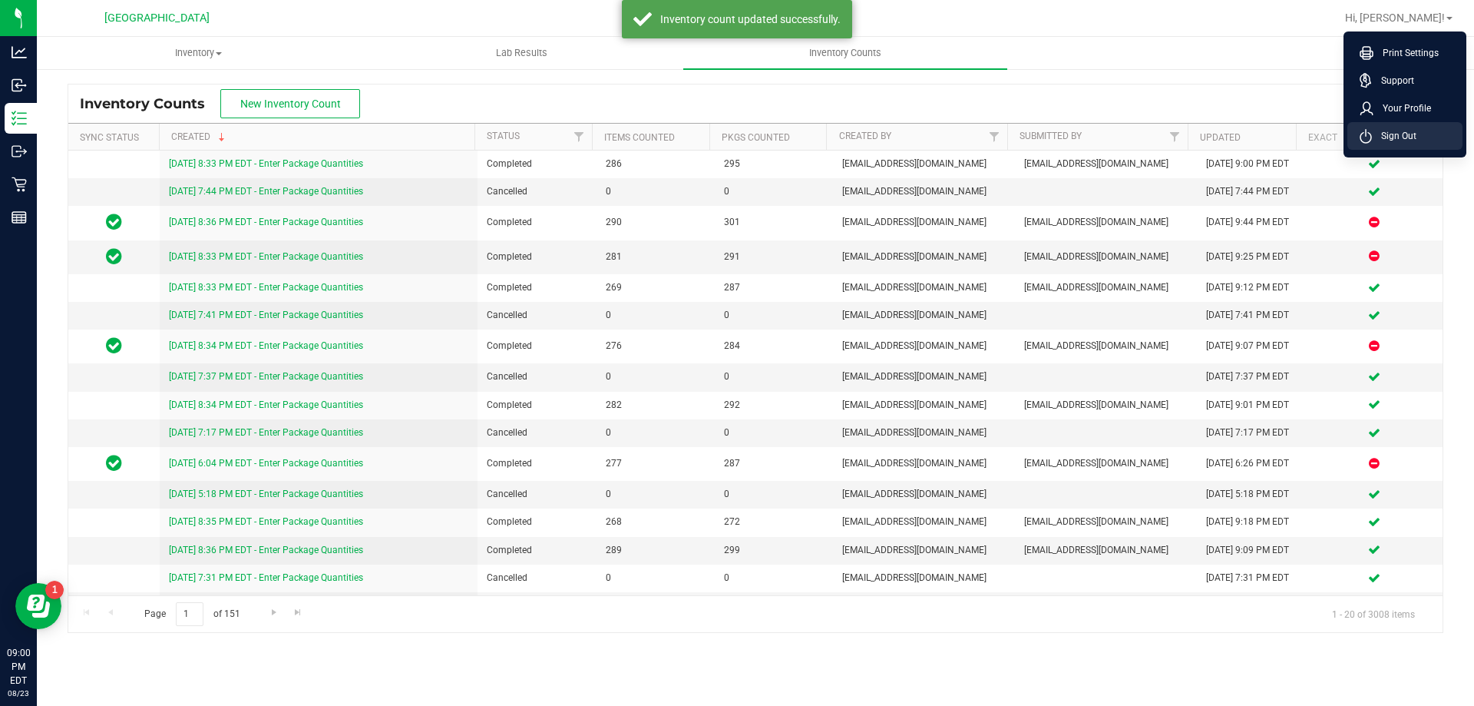
click at [1404, 128] on span "Sign Out" at bounding box center [1394, 135] width 45 height 15
